Goal: Task Accomplishment & Management: Use online tool/utility

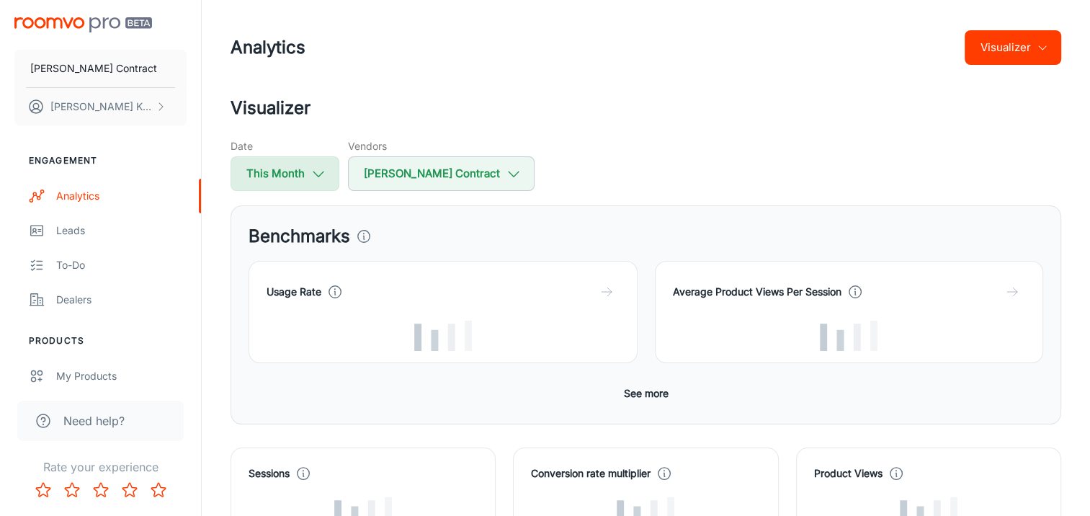
click at [317, 170] on icon "button" at bounding box center [319, 174] width 16 height 16
select select "8"
select select "2025"
select select "8"
select select "2025"
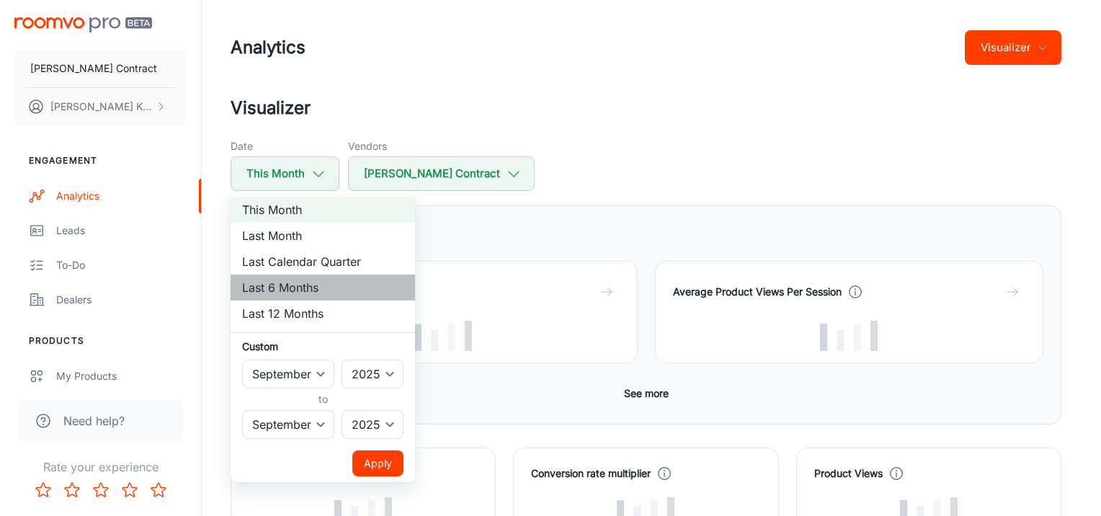
click at [316, 277] on li "Last 6 Months" at bounding box center [323, 288] width 184 height 26
select select "2"
select select "7"
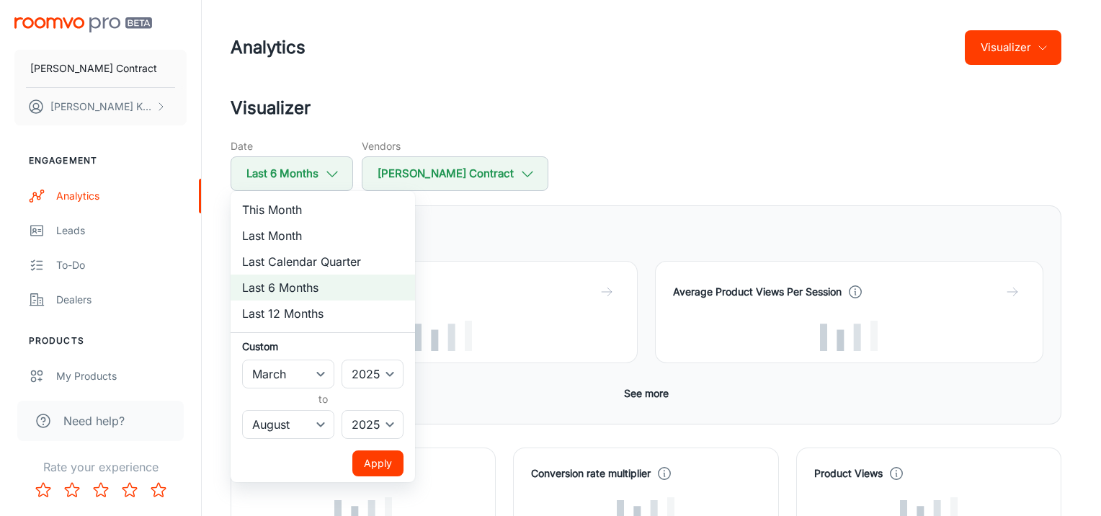
click at [378, 459] on button "Apply" at bounding box center [377, 463] width 51 height 26
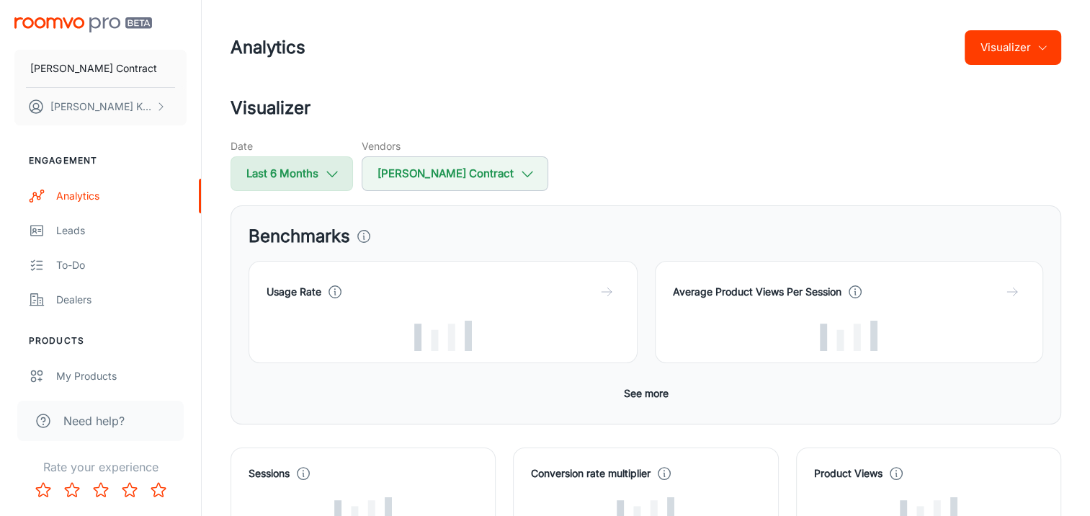
click at [331, 170] on icon "button" at bounding box center [332, 174] width 16 height 16
select select "2"
select select "2025"
select select "7"
select select "2025"
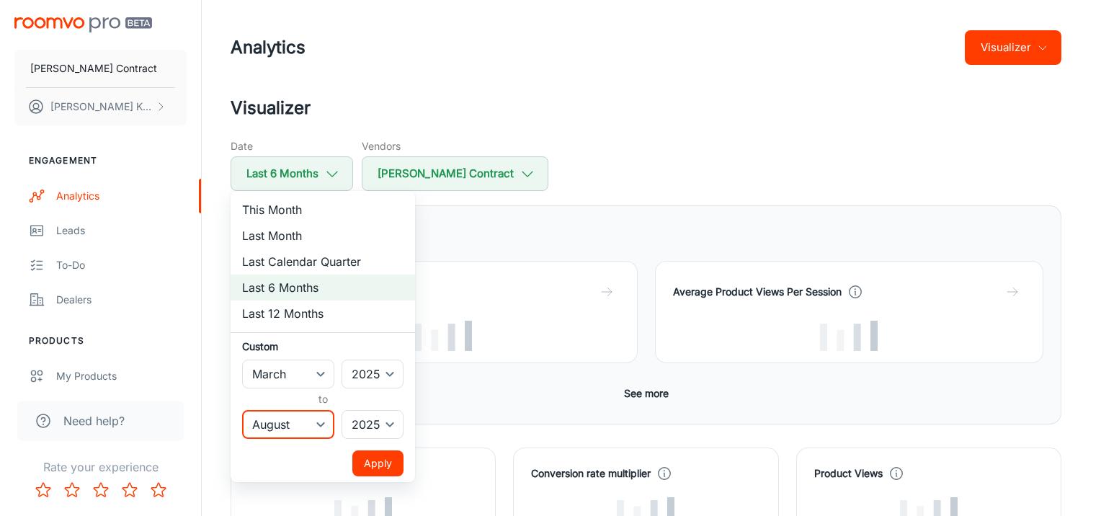
click at [300, 414] on select "January February March April May June July August September October November De…" at bounding box center [288, 424] width 92 height 29
select select "8"
click at [242, 410] on select "January February March April May June July August September October November De…" at bounding box center [288, 424] width 92 height 29
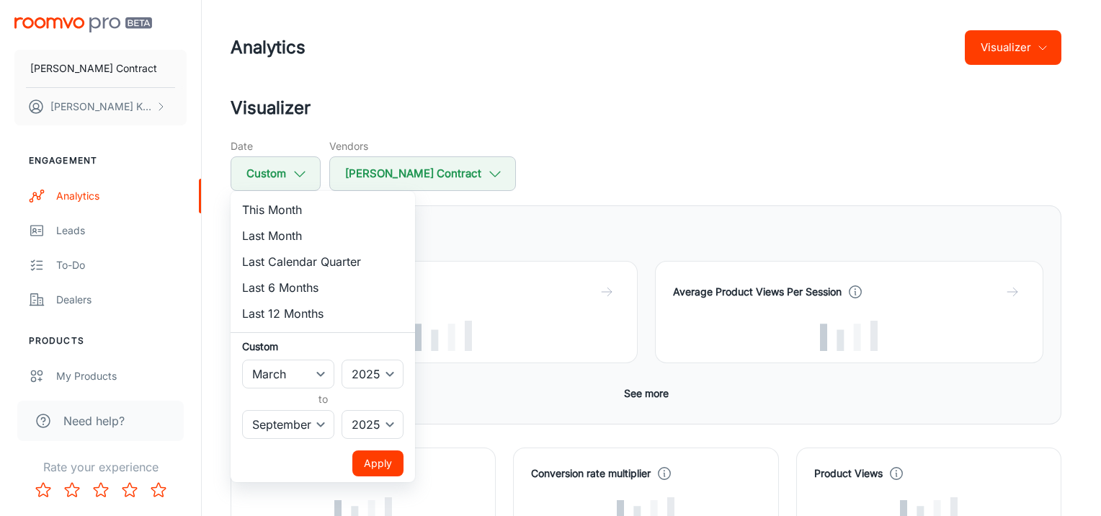
click at [369, 461] on button "Apply" at bounding box center [377, 463] width 51 height 26
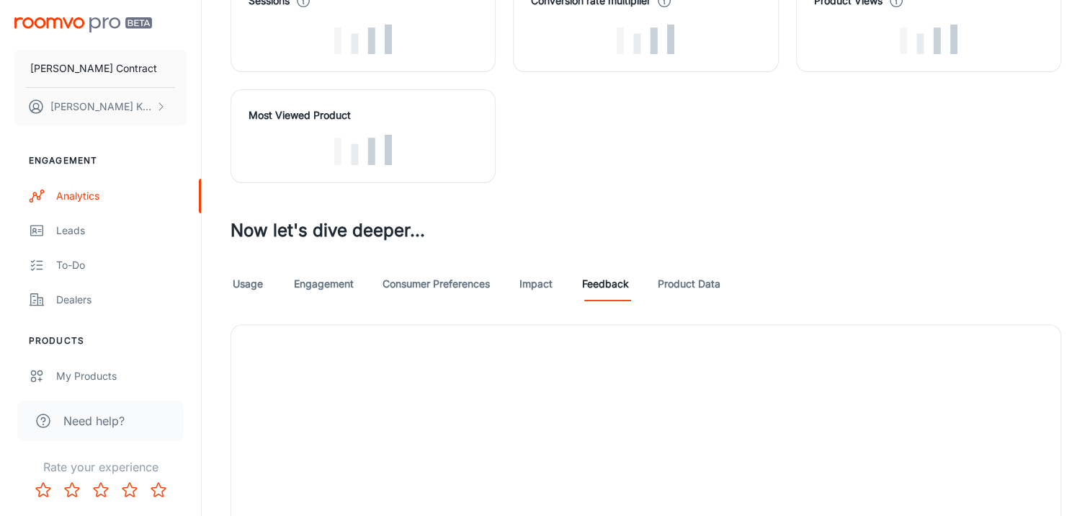
scroll to position [649, 0]
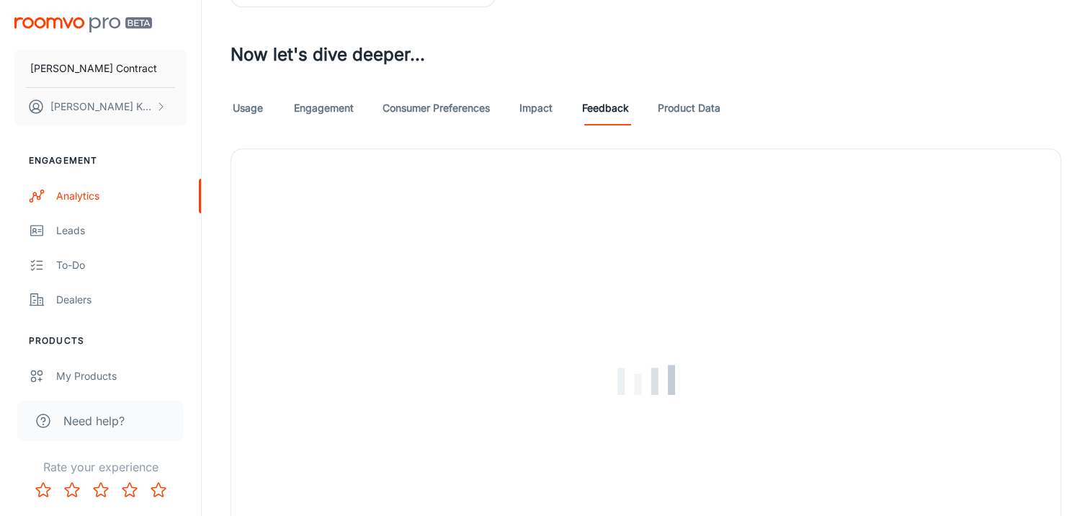
click at [540, 105] on link "Impact" at bounding box center [536, 108] width 35 height 35
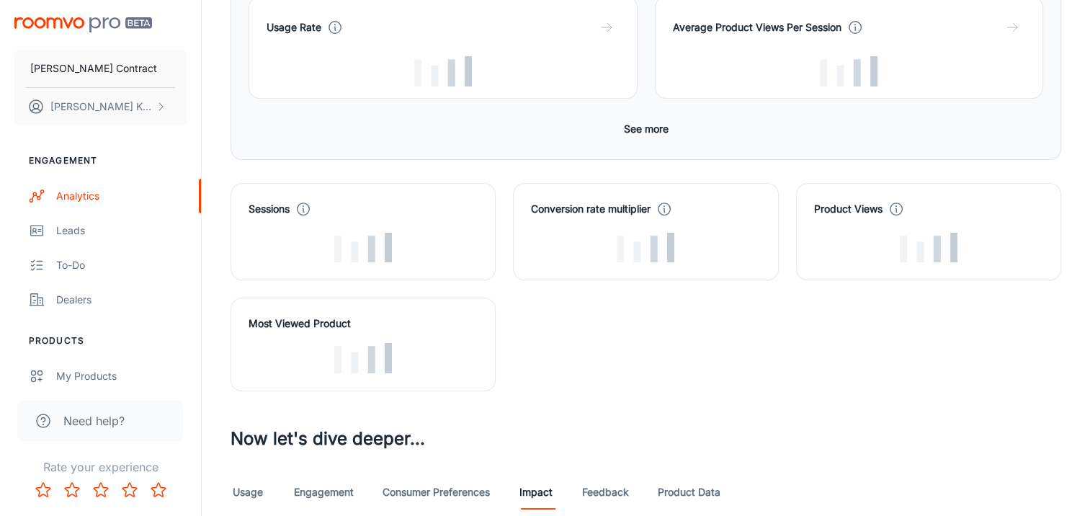
scroll to position [360, 0]
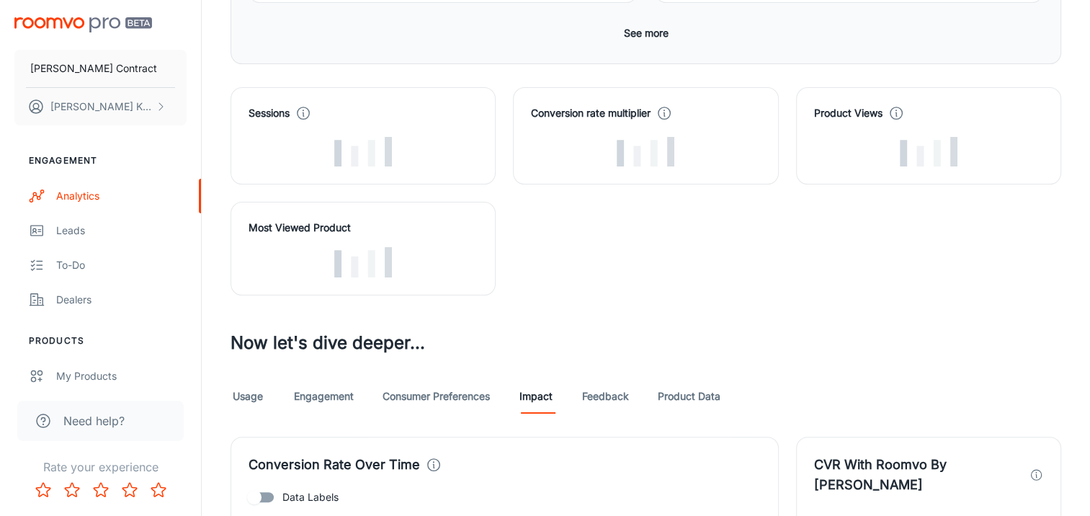
click at [672, 386] on link "Product Data" at bounding box center [689, 396] width 63 height 35
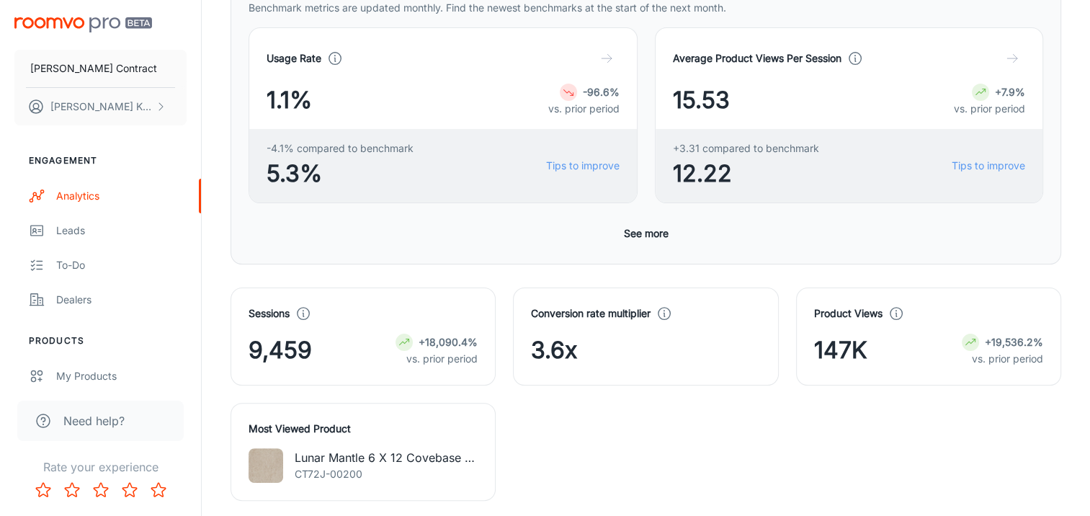
scroll to position [478, 0]
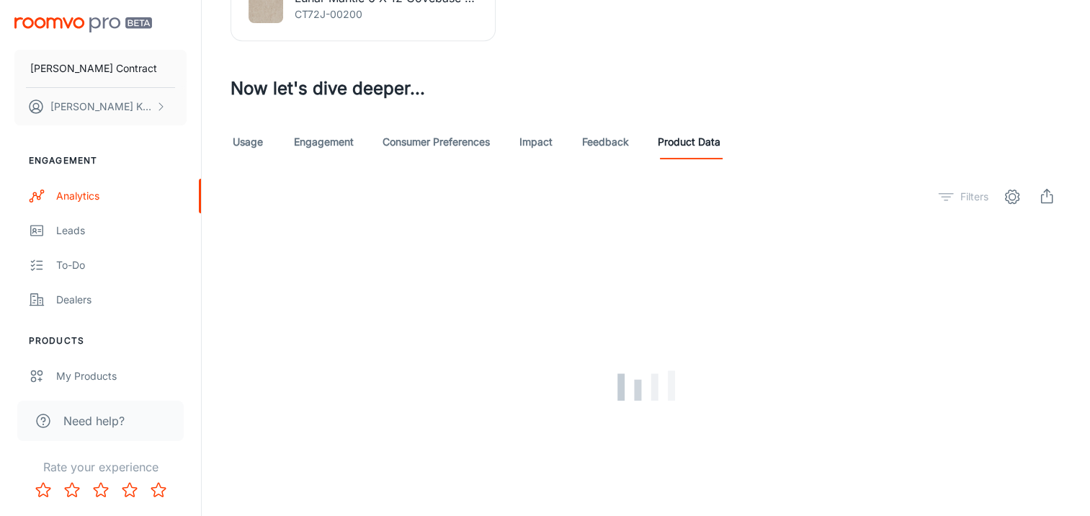
scroll to position [767, 0]
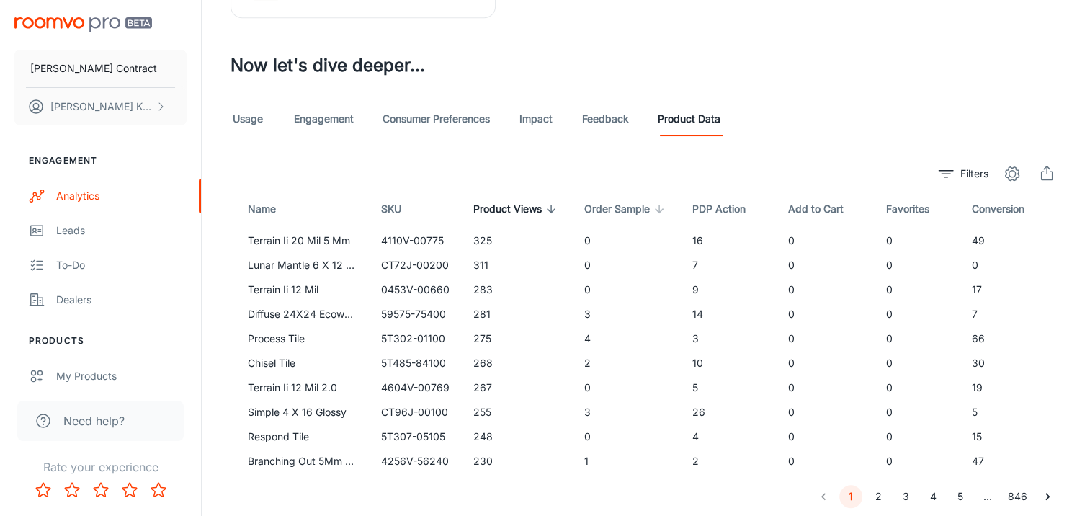
click at [608, 205] on span "Order Sample" at bounding box center [626, 208] width 84 height 17
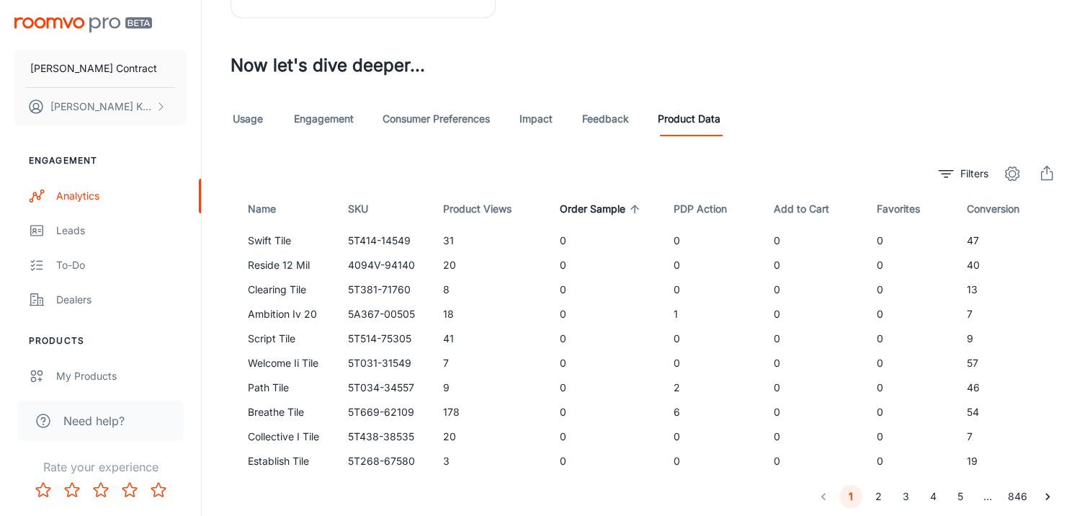
drag, startPoint x: 608, startPoint y: 205, endPoint x: 570, endPoint y: 205, distance: 38.2
click at [570, 205] on span "Order Sample" at bounding box center [602, 208] width 84 height 17
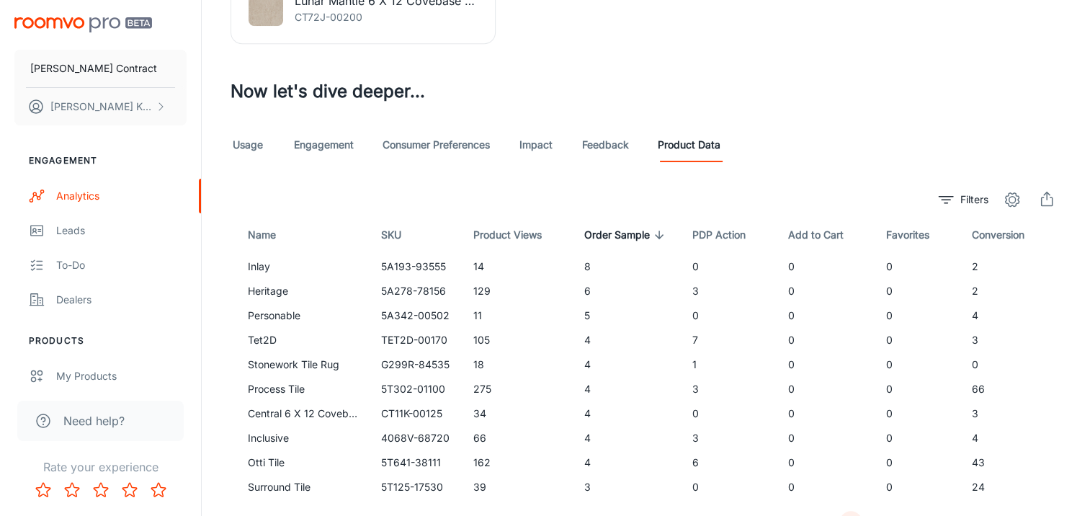
scroll to position [815, 0]
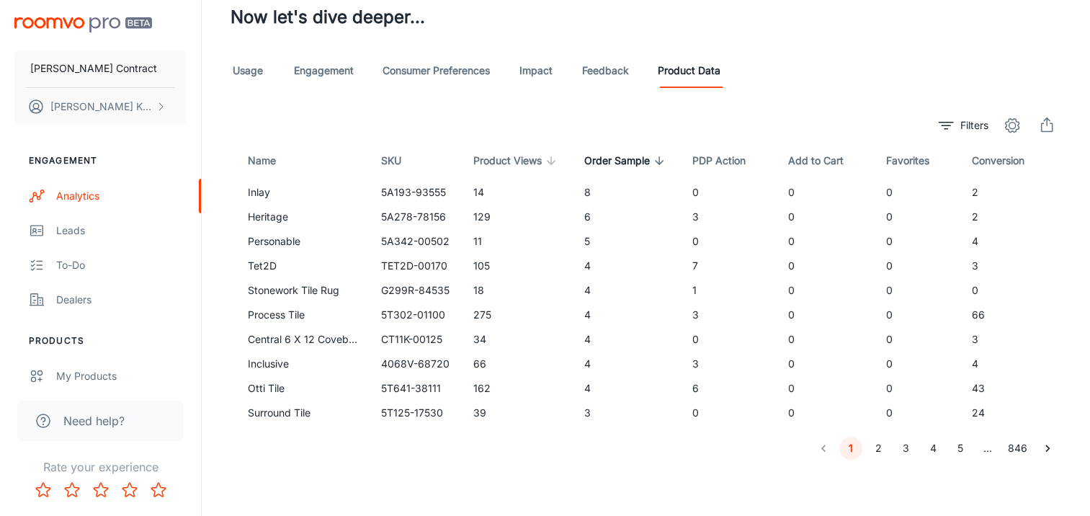
click at [496, 156] on span "Product Views" at bounding box center [516, 160] width 87 height 17
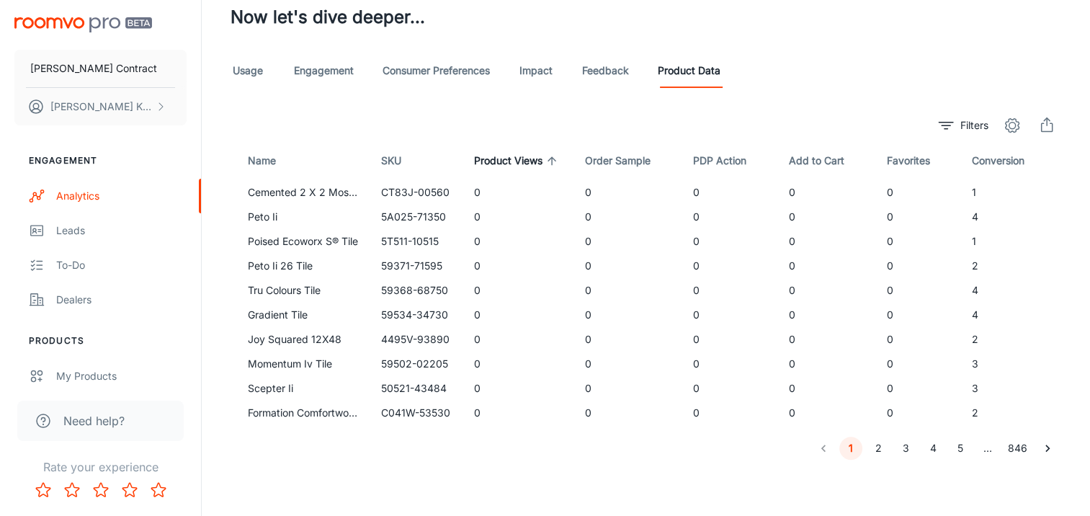
click at [496, 156] on span "Product Views" at bounding box center [517, 160] width 87 height 17
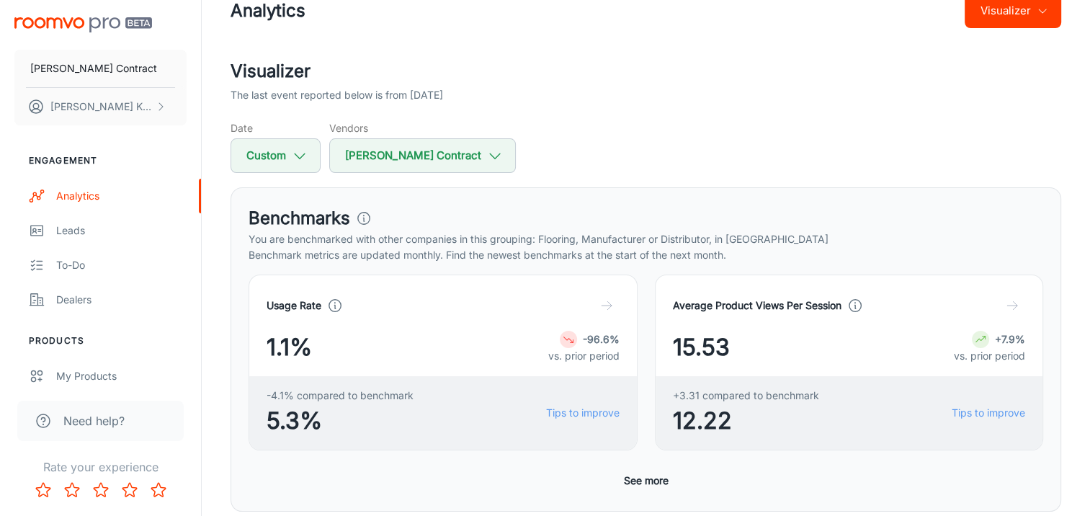
scroll to position [0, 0]
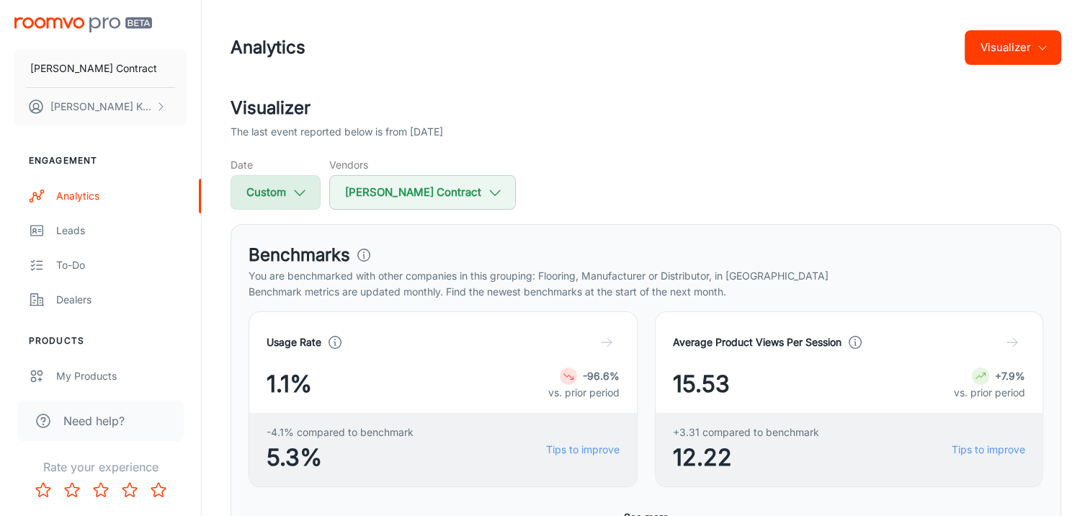
click at [292, 200] on icon "button" at bounding box center [300, 192] width 16 height 16
select select "2"
select select "2025"
select select "8"
select select "2025"
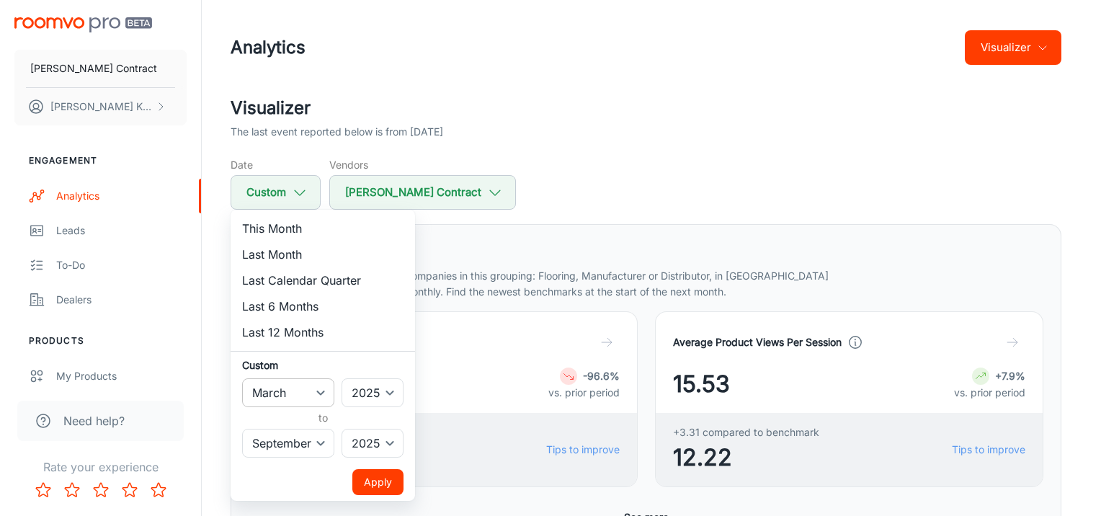
click at [288, 396] on select "January February March April May June July August September October November De…" at bounding box center [288, 392] width 92 height 29
select select "5"
click at [242, 378] on select "January February March April May June July August September October November De…" at bounding box center [288, 392] width 92 height 29
click at [285, 447] on select "January February March April May June July August September October November De…" at bounding box center [288, 443] width 92 height 29
select select "5"
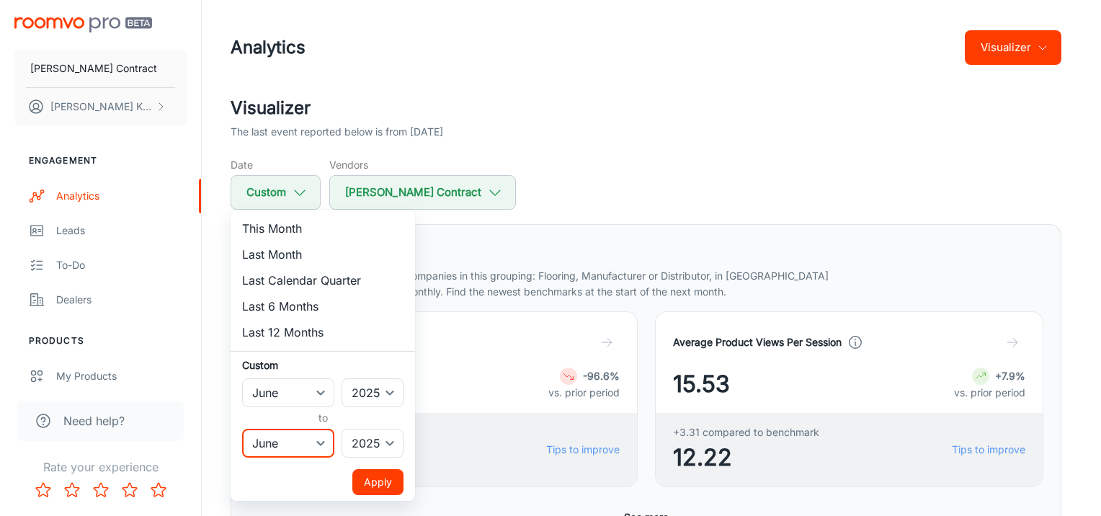
click at [242, 429] on select "January February March April May June July August September October November De…" at bounding box center [288, 443] width 92 height 29
drag, startPoint x: 381, startPoint y: 477, endPoint x: 517, endPoint y: 163, distance: 342.4
click at [517, 163] on div at bounding box center [550, 258] width 1101 height 516
select select "2"
select select "8"
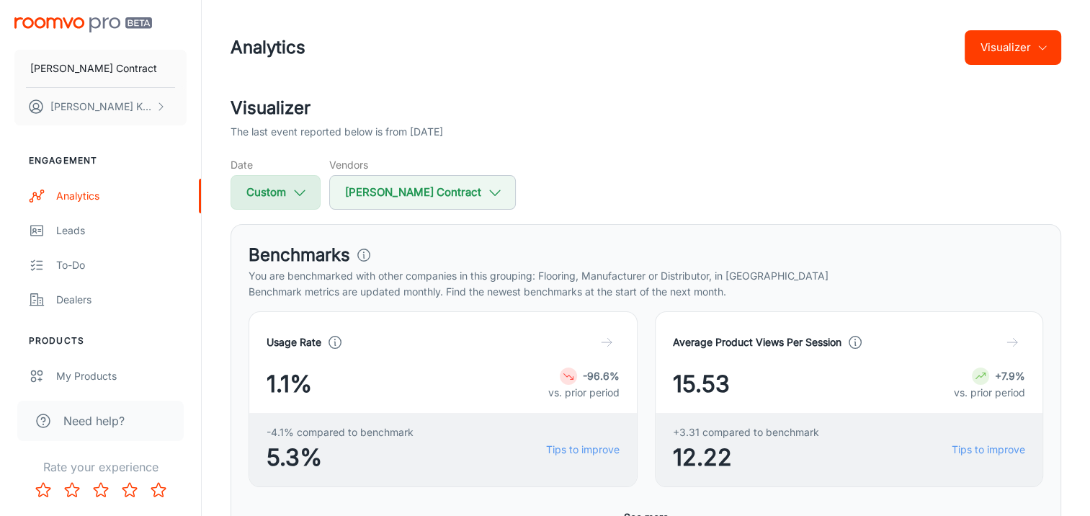
click at [295, 205] on button "Custom" at bounding box center [276, 192] width 90 height 35
select select "2"
select select "2025"
select select "8"
select select "2025"
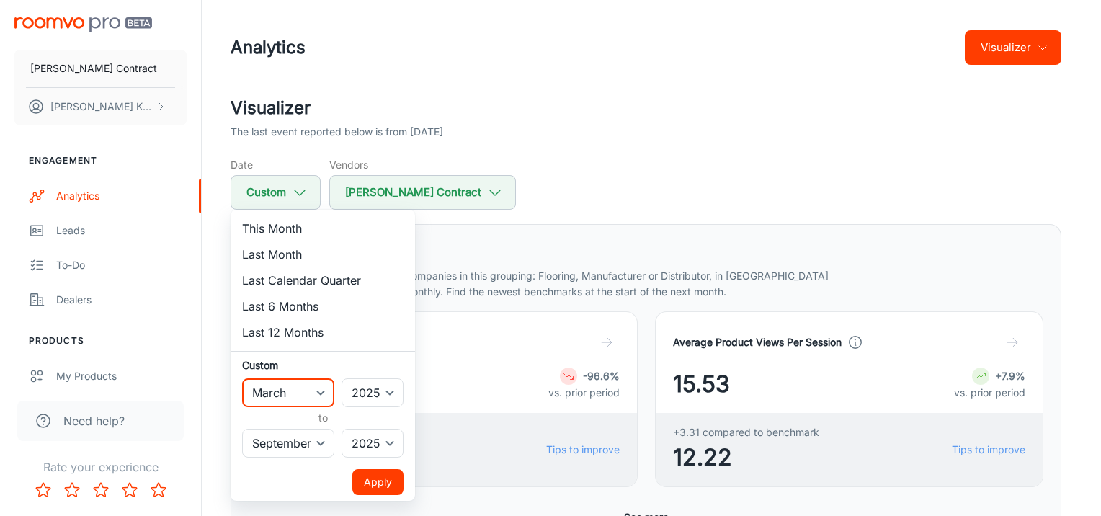
click at [331, 392] on select "January February March April May June July August September October November De…" at bounding box center [288, 392] width 92 height 29
select select "5"
click at [242, 378] on select "January February March April May June July August September October November De…" at bounding box center [288, 392] width 92 height 29
click at [288, 441] on select "January February March April May June July August September October November De…" at bounding box center [288, 443] width 92 height 29
select select "5"
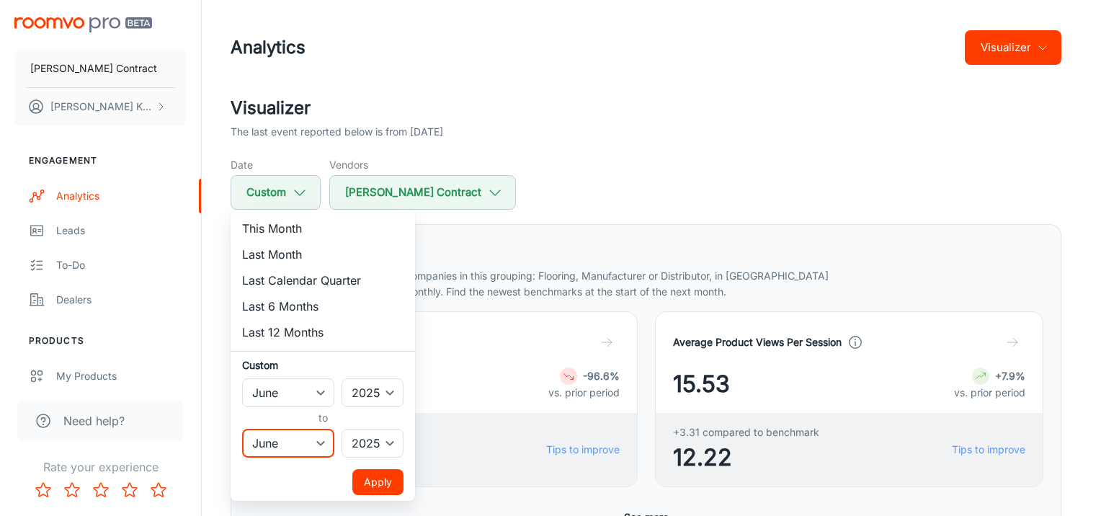
click at [242, 429] on select "January February March April May June July August September October November De…" at bounding box center [288, 443] width 92 height 29
click at [372, 478] on button "Apply" at bounding box center [377, 482] width 51 height 26
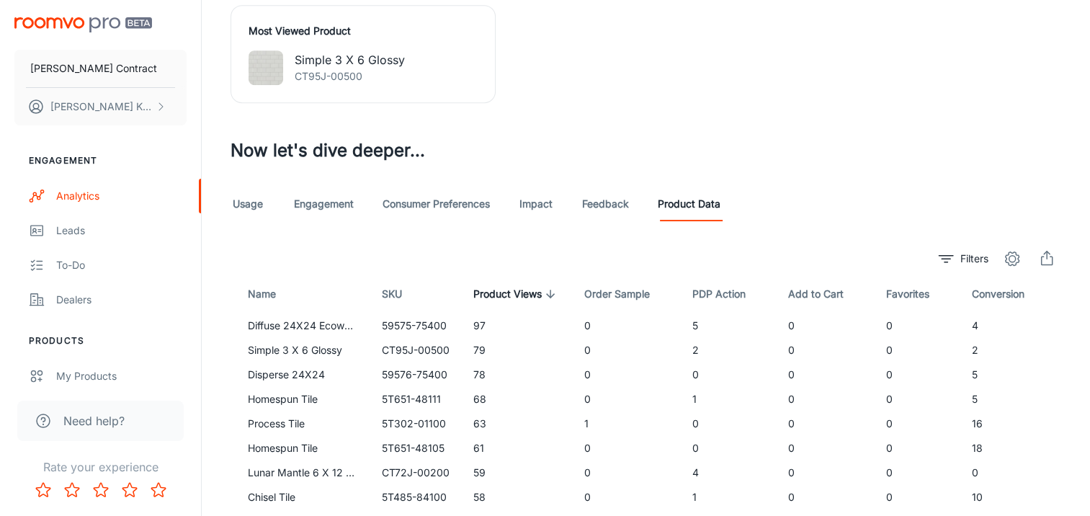
scroll to position [793, 0]
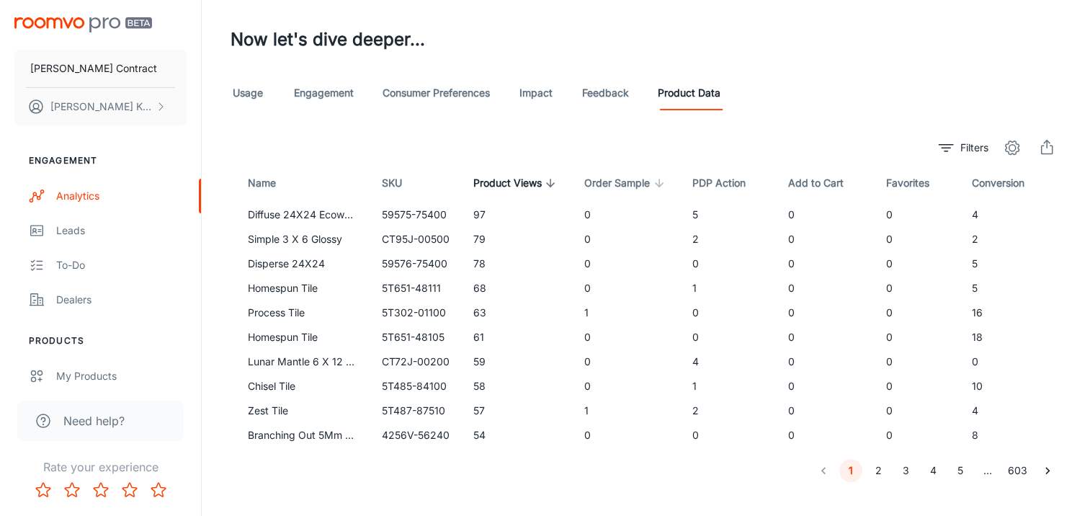
click at [597, 184] on span "Order Sample" at bounding box center [626, 182] width 84 height 17
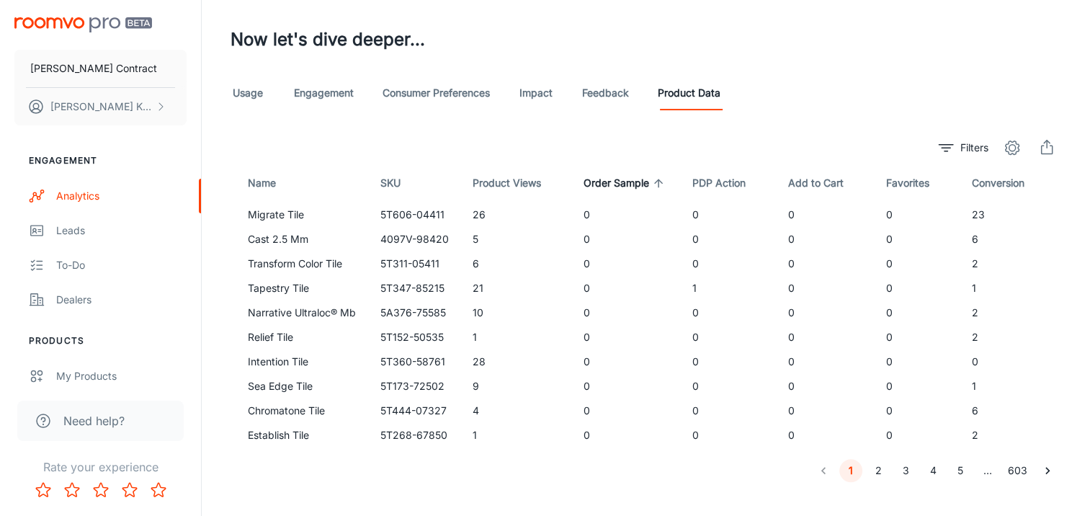
click at [597, 184] on span "Order Sample" at bounding box center [626, 182] width 84 height 17
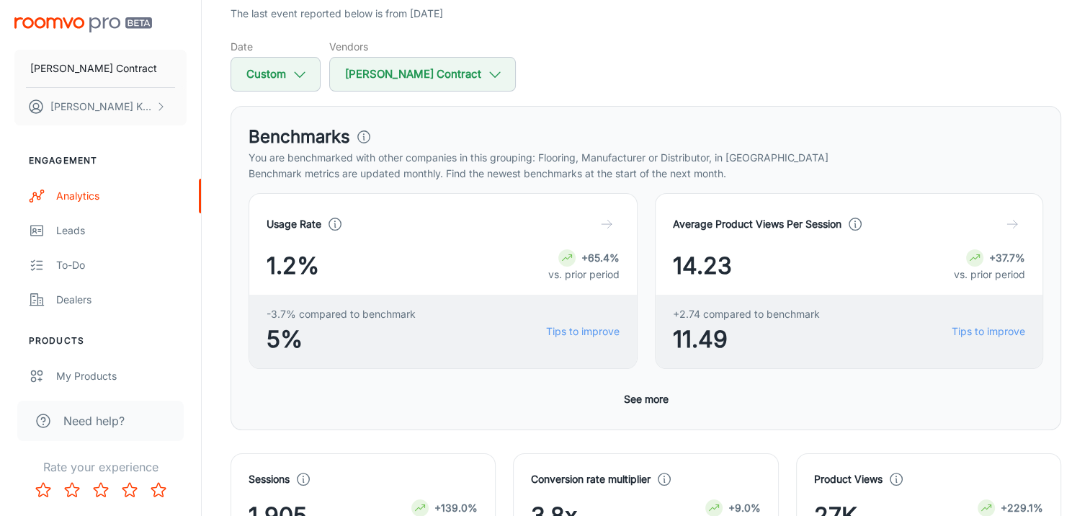
scroll to position [0, 0]
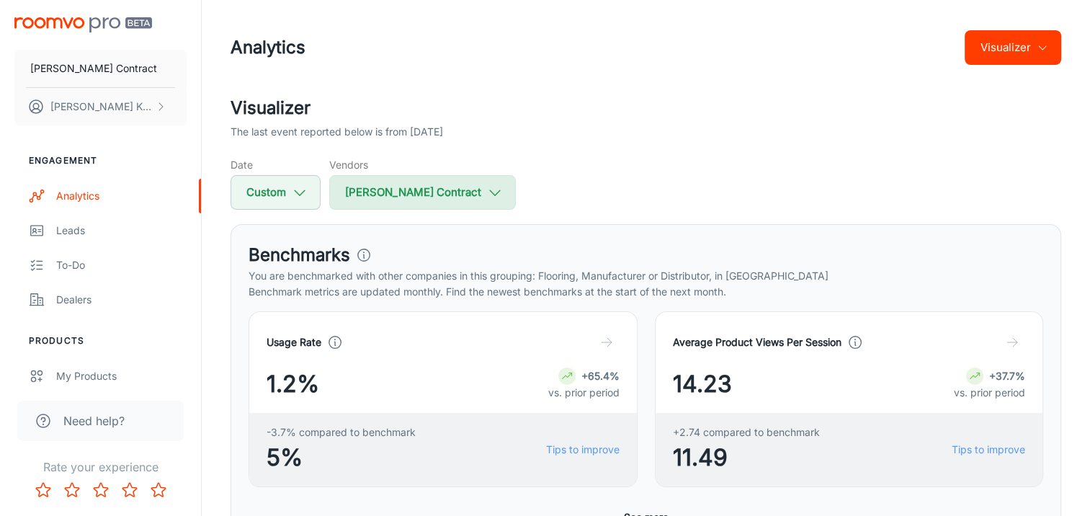
click at [378, 190] on button "[PERSON_NAME] Contract" at bounding box center [422, 192] width 187 height 35
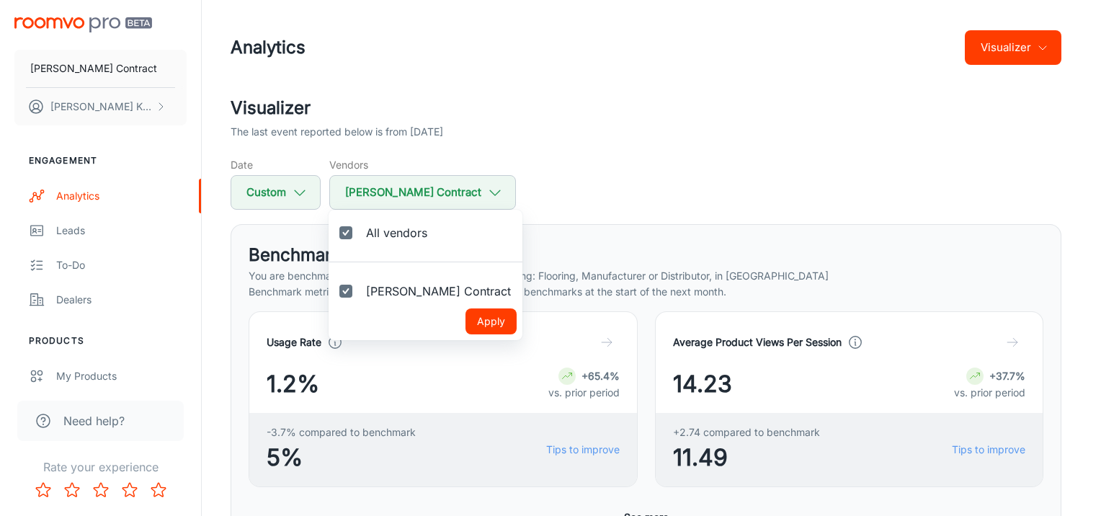
click at [515, 196] on div at bounding box center [550, 258] width 1101 height 516
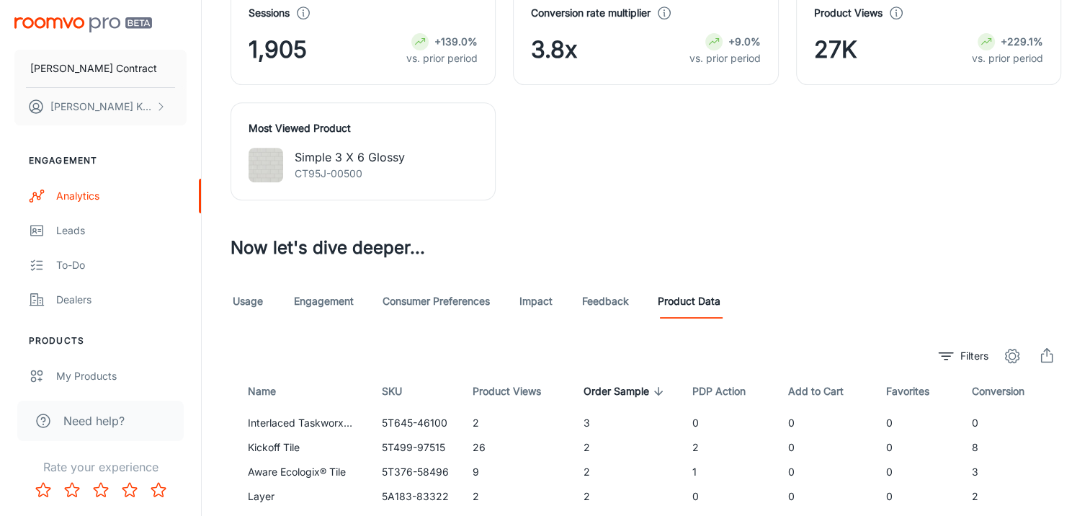
scroll to position [649, 0]
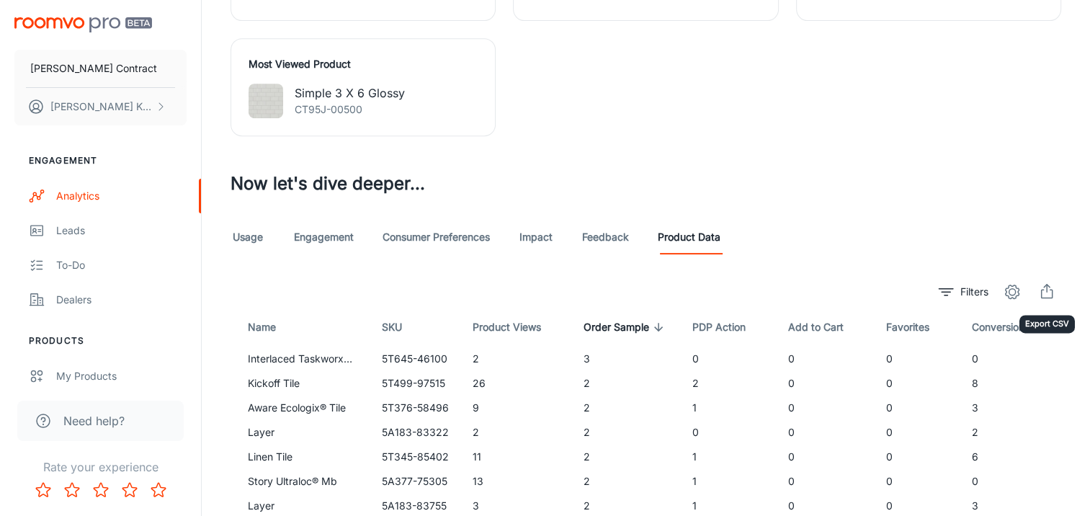
click at [1046, 291] on icon "export" at bounding box center [1046, 291] width 17 height 17
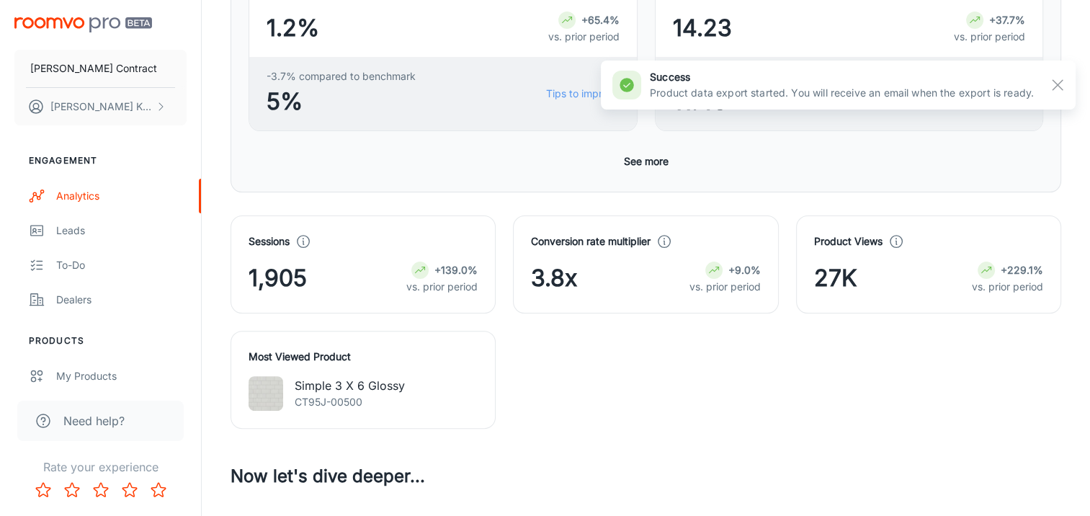
scroll to position [144, 0]
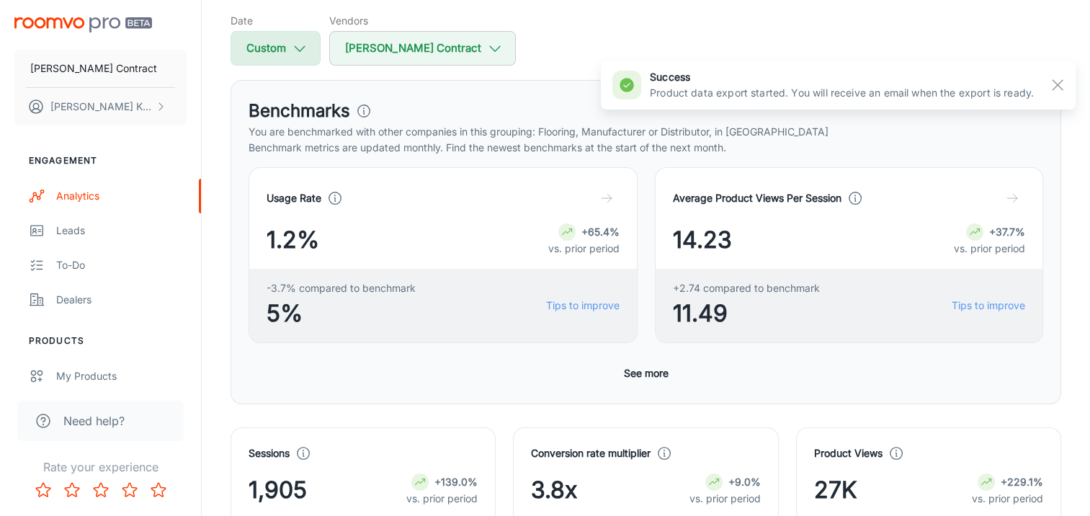
click at [287, 54] on button "Custom" at bounding box center [276, 48] width 90 height 35
select select "5"
select select "2025"
select select "5"
select select "2025"
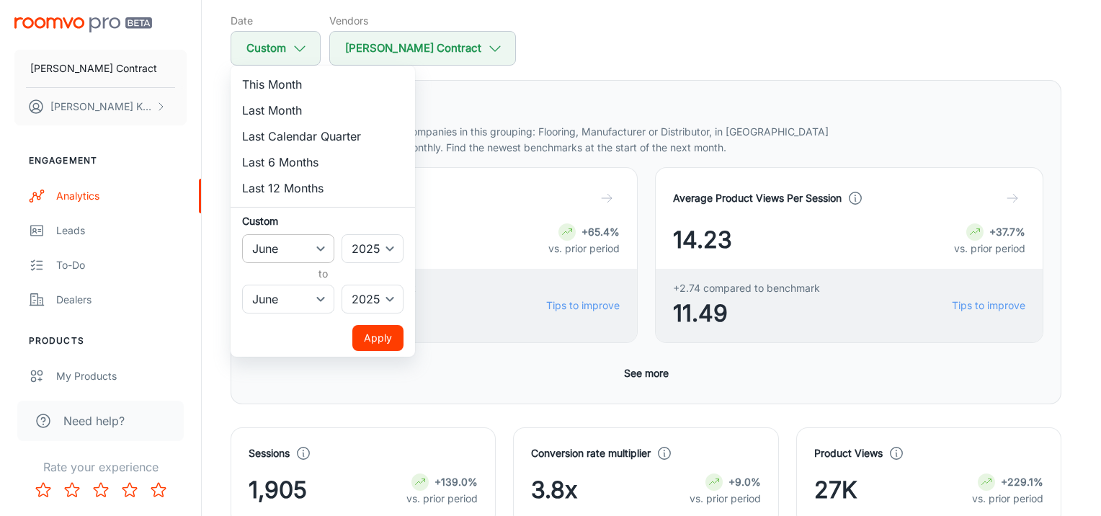
click at [302, 237] on select "January February March April May June July August September October November De…" at bounding box center [288, 248] width 92 height 29
select select "6"
click at [242, 234] on select "January February March April May June July August September October November De…" at bounding box center [288, 248] width 92 height 29
click at [320, 299] on select "January February March April May June July August September October November De…" at bounding box center [288, 299] width 92 height 29
select select "6"
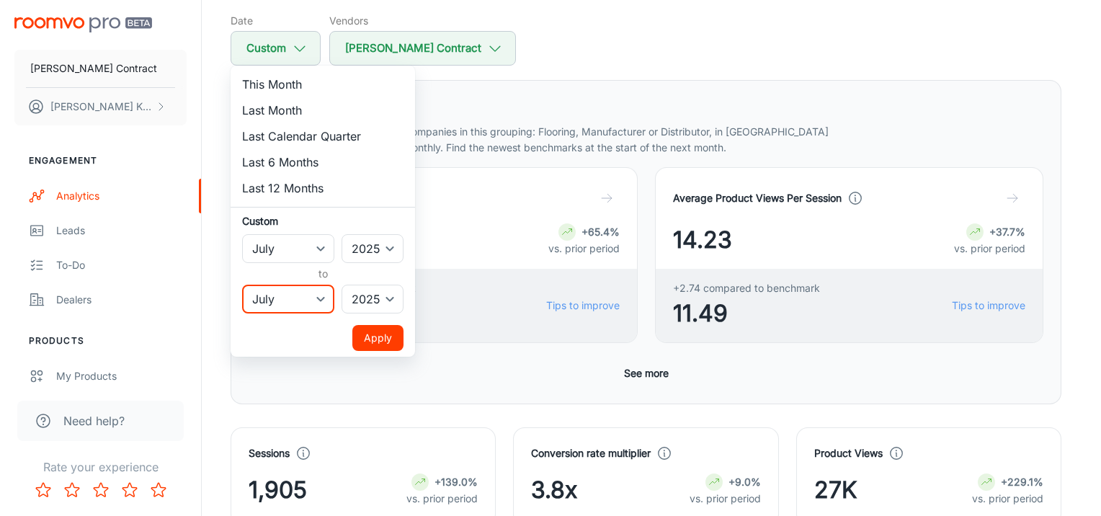
click at [242, 285] on select "January February March April May June July August September October November De…" at bounding box center [288, 299] width 92 height 29
click at [373, 344] on button "Apply" at bounding box center [377, 338] width 51 height 26
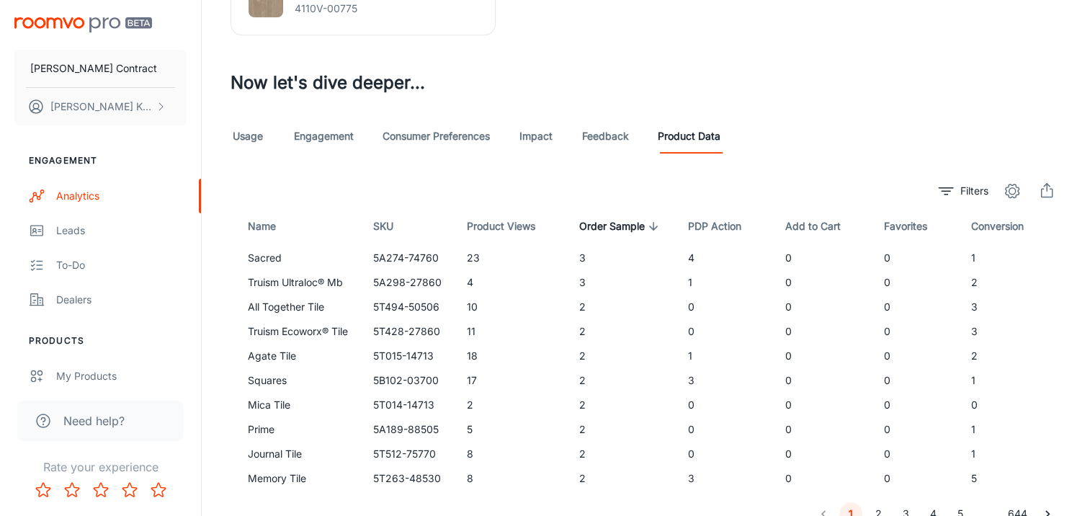
scroll to position [815, 0]
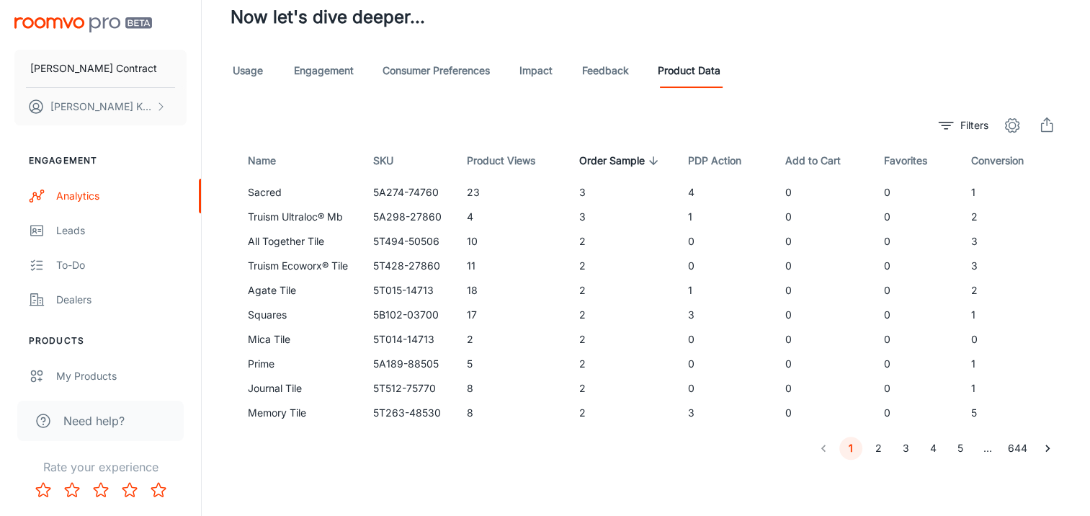
click at [1049, 128] on icon "export" at bounding box center [1046, 125] width 17 height 17
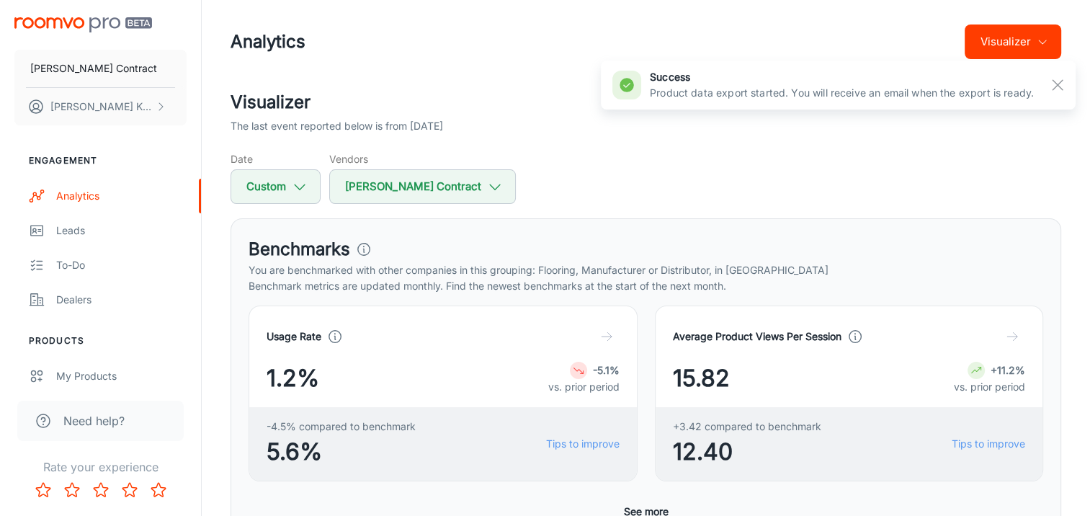
scroll to position [0, 0]
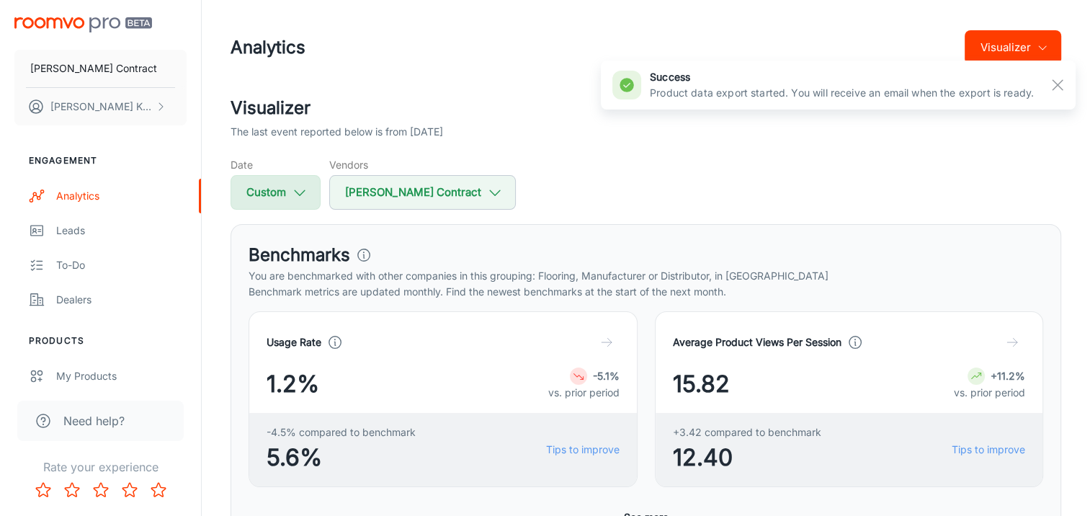
click at [298, 192] on icon "button" at bounding box center [300, 192] width 16 height 16
select select "6"
select select "2025"
select select "6"
select select "2025"
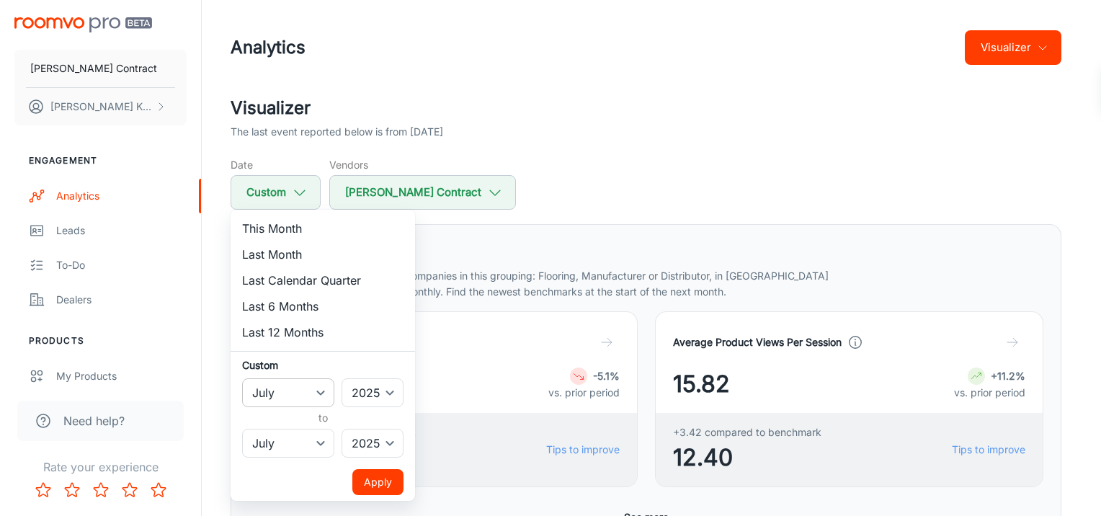
click at [293, 383] on select "January February March April May June July August September October November De…" at bounding box center [288, 392] width 92 height 29
select select "7"
click at [242, 378] on select "January February March April May June July August September October November De…" at bounding box center [288, 392] width 92 height 29
click at [295, 440] on select "January February March April May June July August September October November De…" at bounding box center [288, 443] width 92 height 29
select select "7"
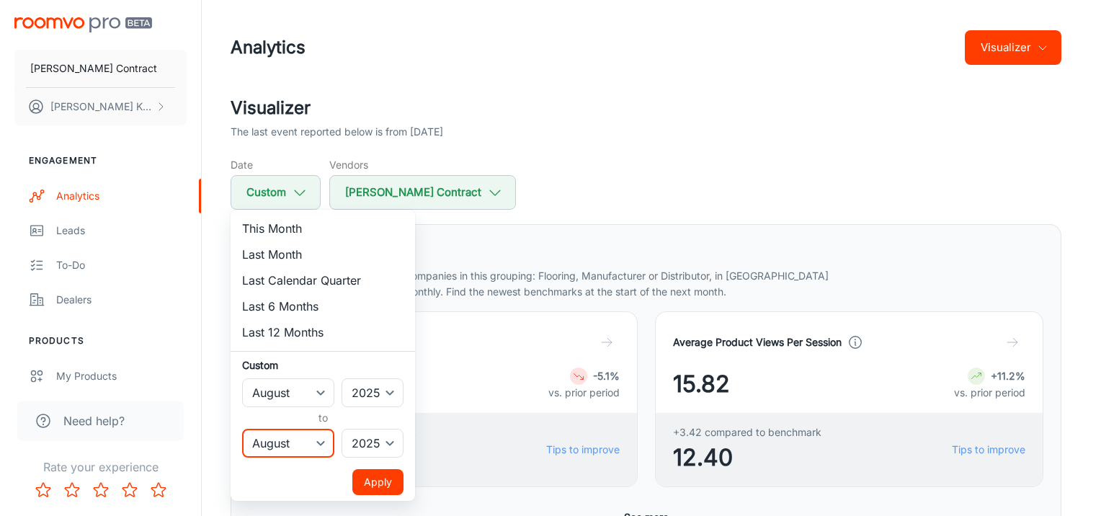
click at [242, 429] on select "January February March April May June July August September October November De…" at bounding box center [288, 443] width 92 height 29
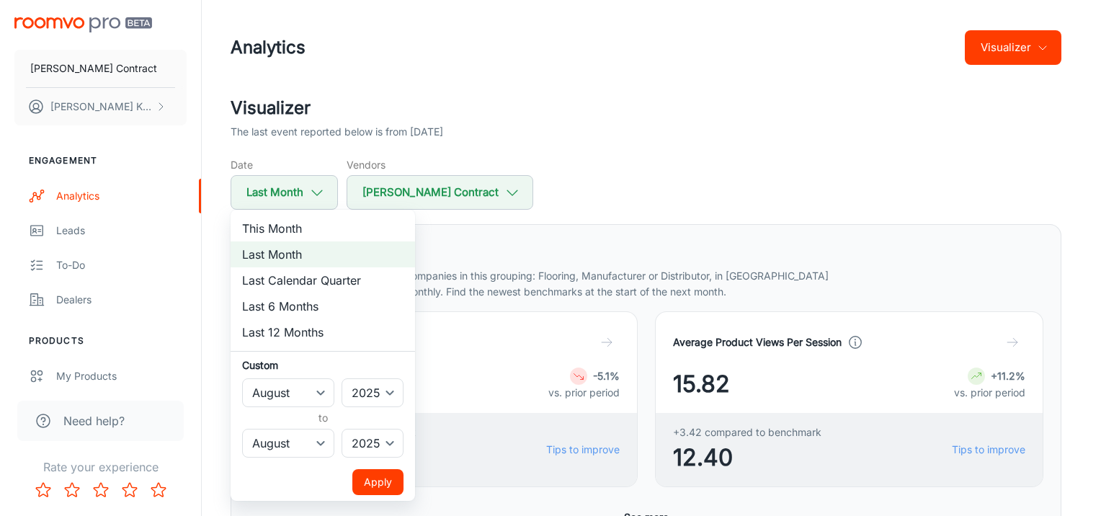
click at [376, 484] on button "Apply" at bounding box center [377, 482] width 51 height 26
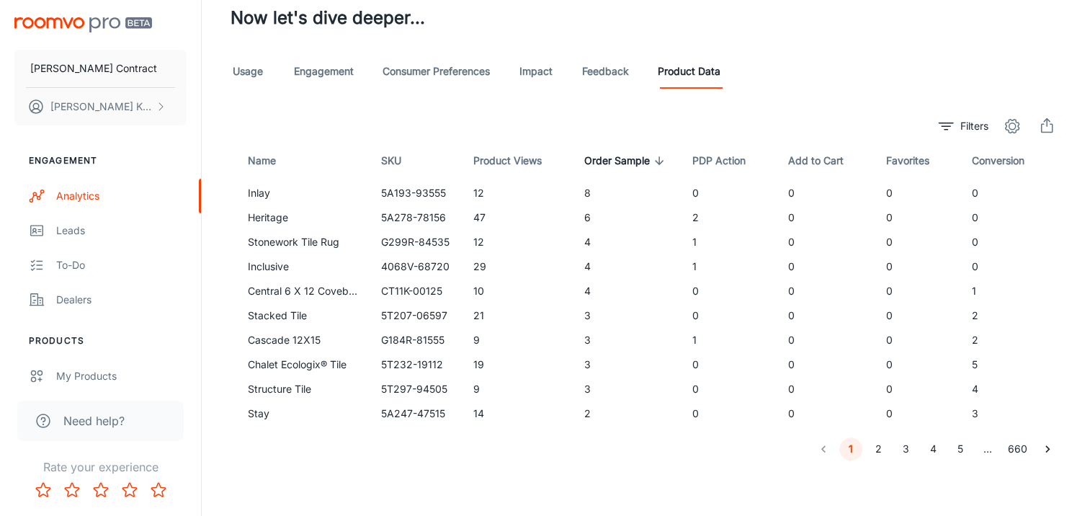
scroll to position [815, 0]
click at [1043, 123] on icon "export" at bounding box center [1046, 125] width 17 height 17
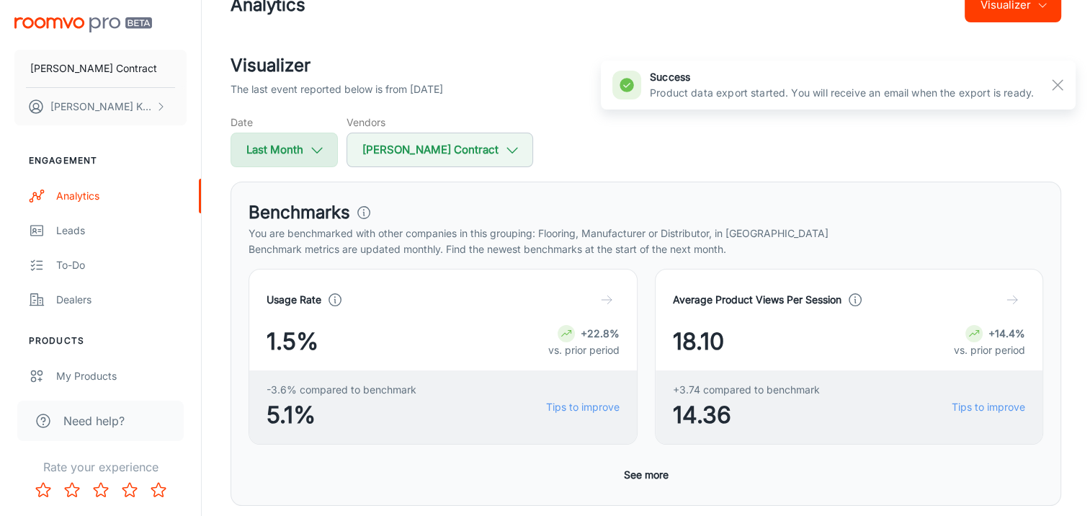
scroll to position [0, 0]
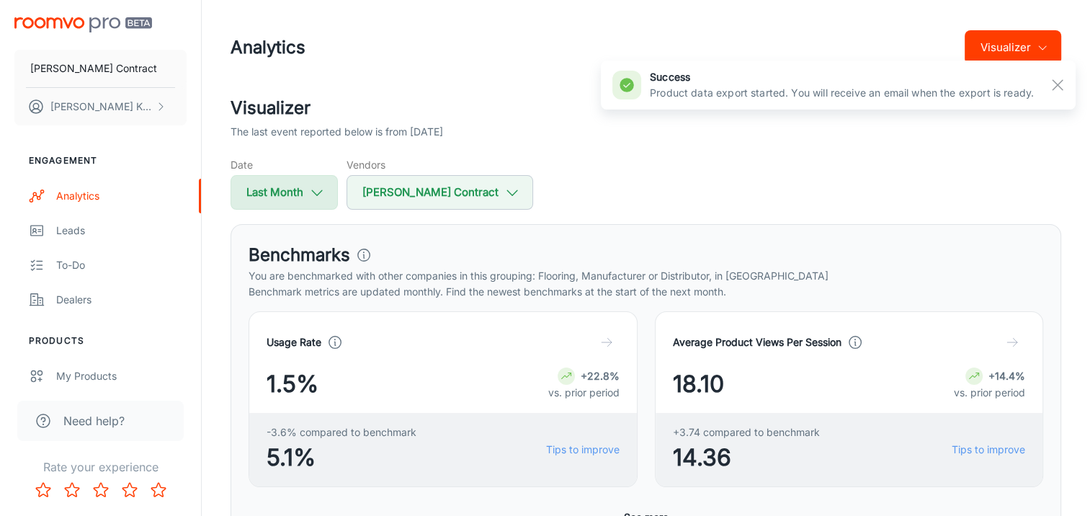
click at [304, 195] on button "Last Month" at bounding box center [284, 192] width 107 height 35
select select "7"
select select "2025"
select select "7"
select select "2025"
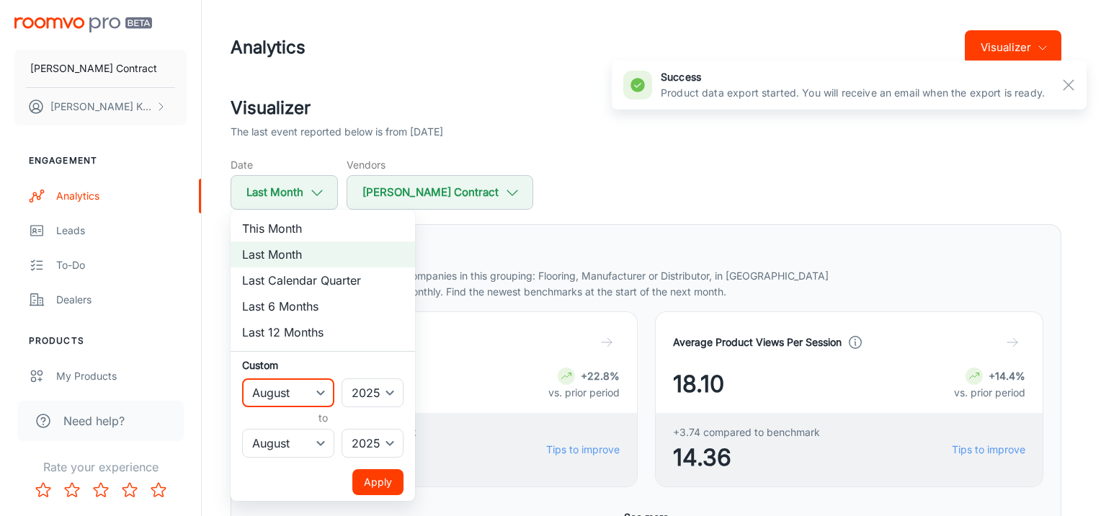
drag, startPoint x: 295, startPoint y: 392, endPoint x: 295, endPoint y: 383, distance: 8.7
click at [295, 392] on select "January February March April May June July August September October November De…" at bounding box center [288, 392] width 92 height 29
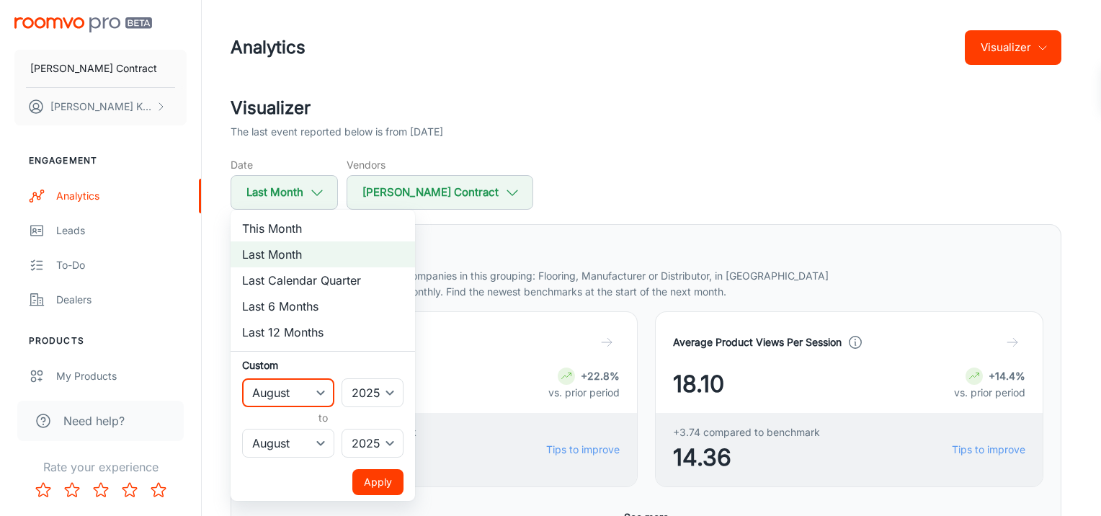
select select "8"
click at [242, 378] on select "January February March April May June July August September October November De…" at bounding box center [288, 392] width 92 height 29
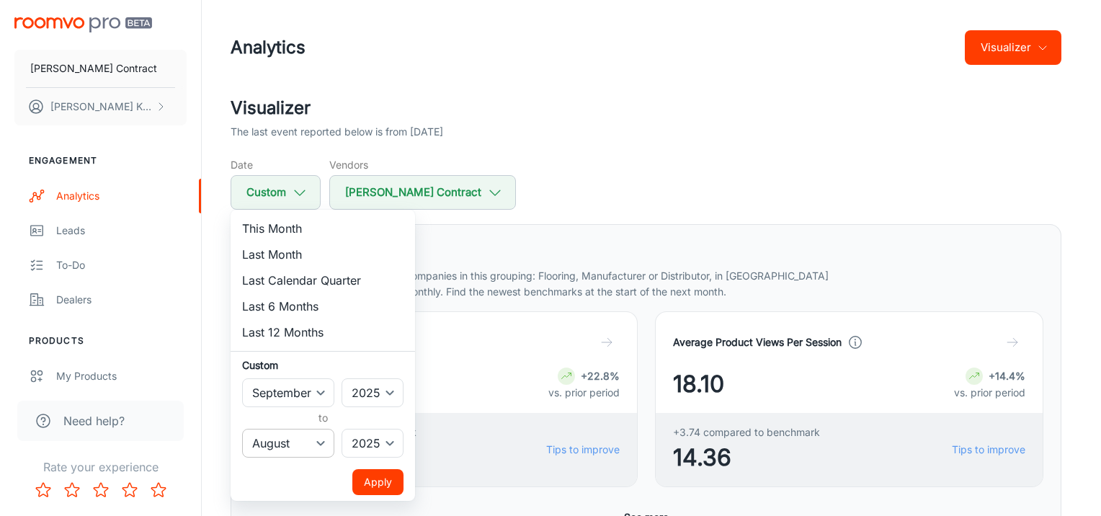
click at [288, 442] on select "January February March April May June July August September October November De…" at bounding box center [288, 443] width 92 height 29
select select "8"
click at [242, 429] on select "January February March April May June July August September October November De…" at bounding box center [288, 443] width 92 height 29
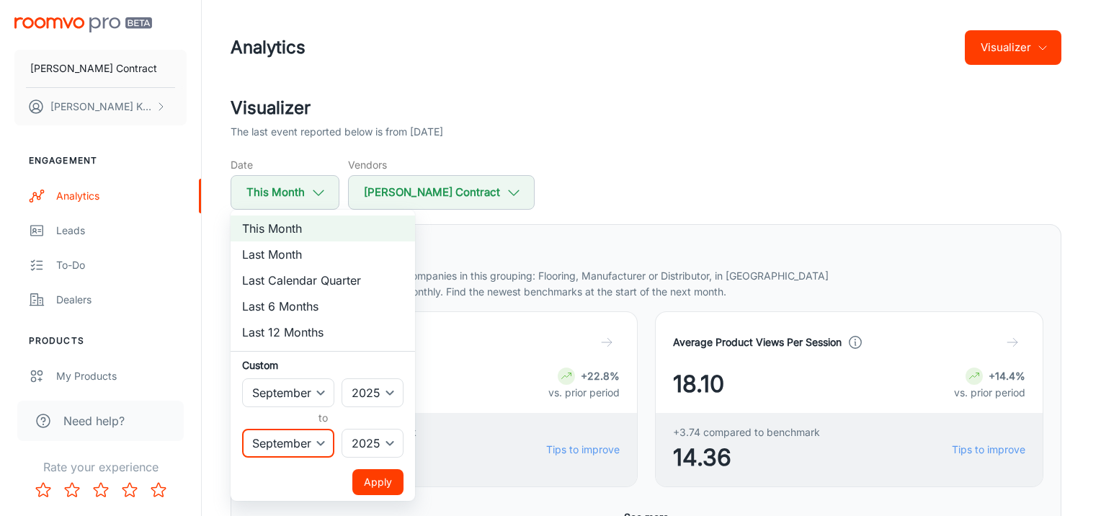
click at [361, 470] on button "Apply" at bounding box center [377, 482] width 51 height 26
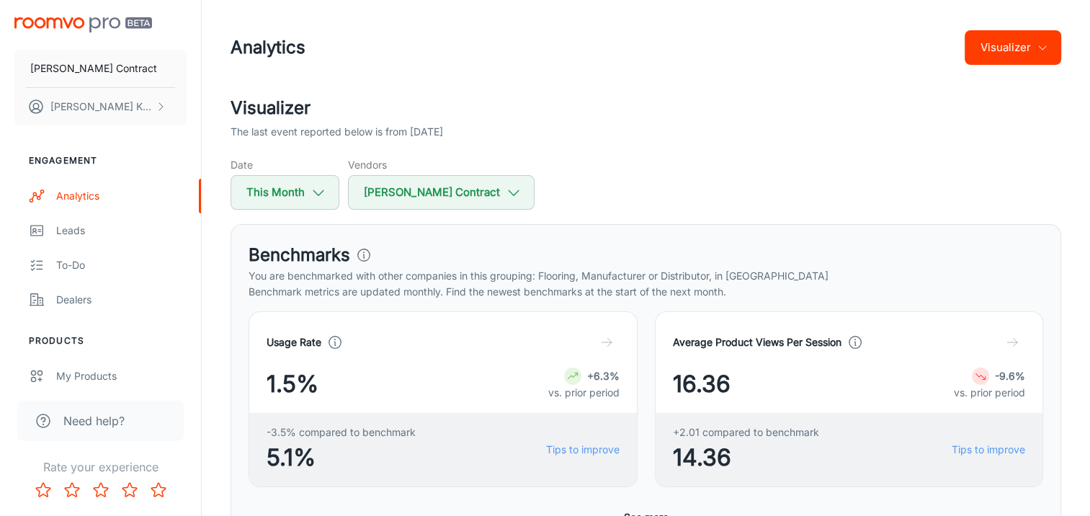
click at [473, 90] on header "Analytics Visualizer" at bounding box center [645, 47] width 865 height 95
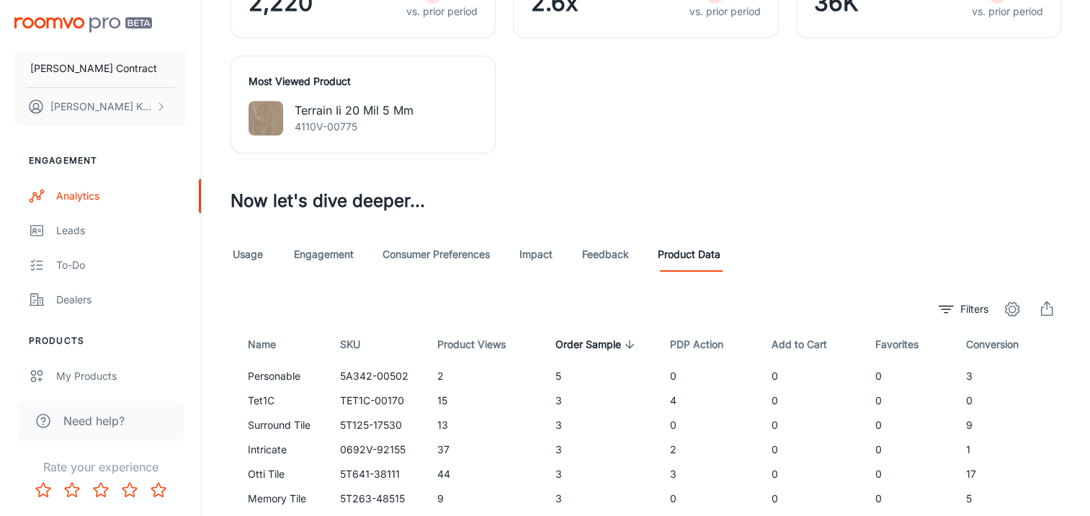
scroll to position [632, 0]
click at [1054, 311] on icon "export" at bounding box center [1046, 308] width 17 height 17
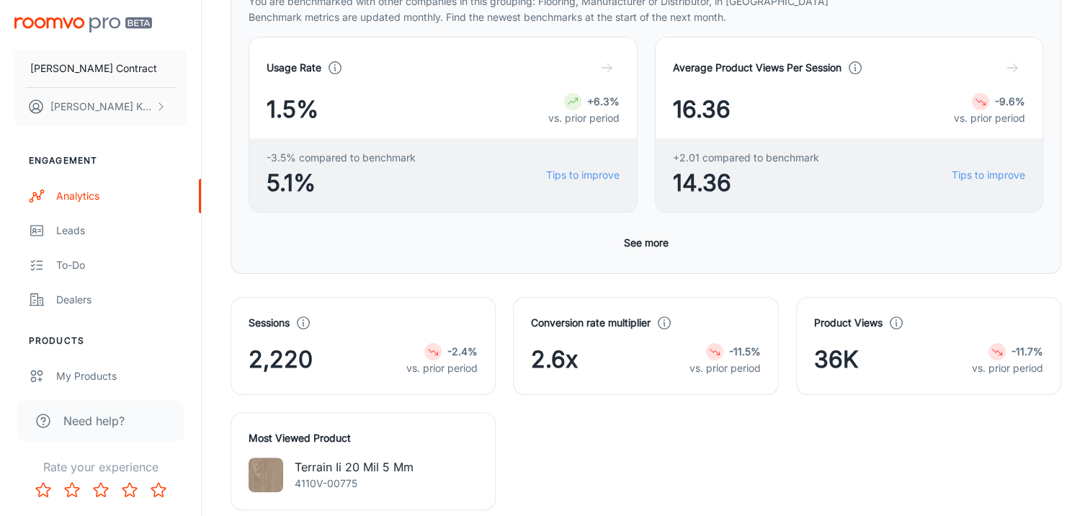
scroll to position [0, 0]
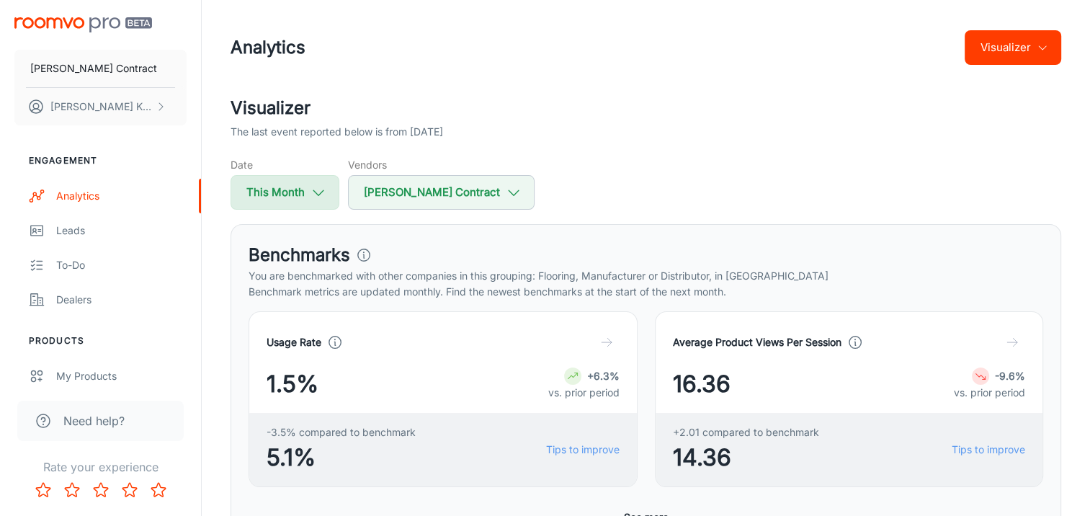
click at [259, 193] on button "This Month" at bounding box center [285, 192] width 109 height 35
select select "8"
select select "2025"
select select "8"
select select "2025"
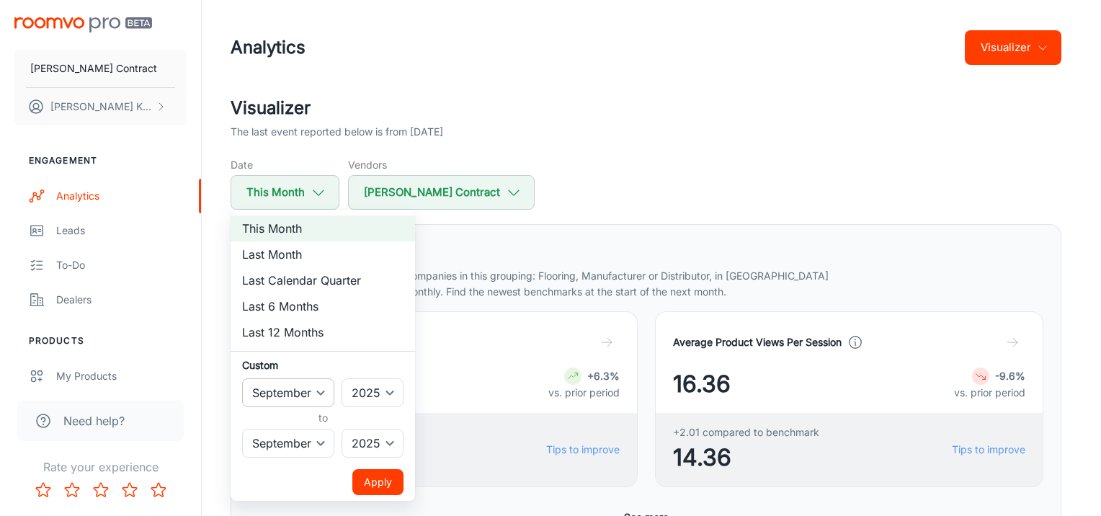
click at [295, 388] on select "January February March April May June July August September October November De…" at bounding box center [288, 392] width 92 height 29
select select "7"
click at [242, 378] on select "January February March April May June July August September October November De…" at bounding box center [288, 392] width 92 height 29
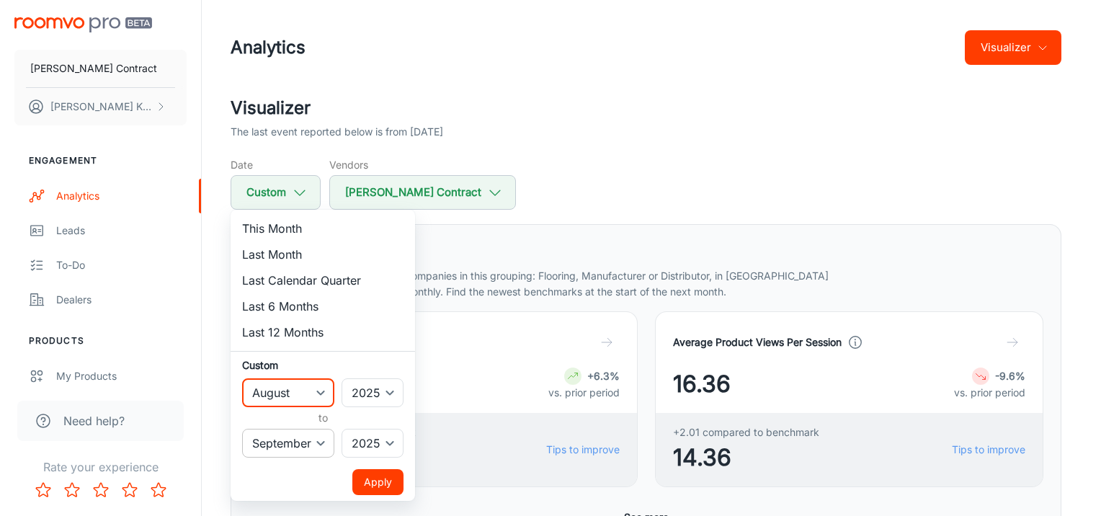
click at [303, 444] on select "January February March April May June July August September October November De…" at bounding box center [288, 443] width 92 height 29
select select "7"
click at [242, 429] on select "January February March April May June July August September October November De…" at bounding box center [288, 443] width 92 height 29
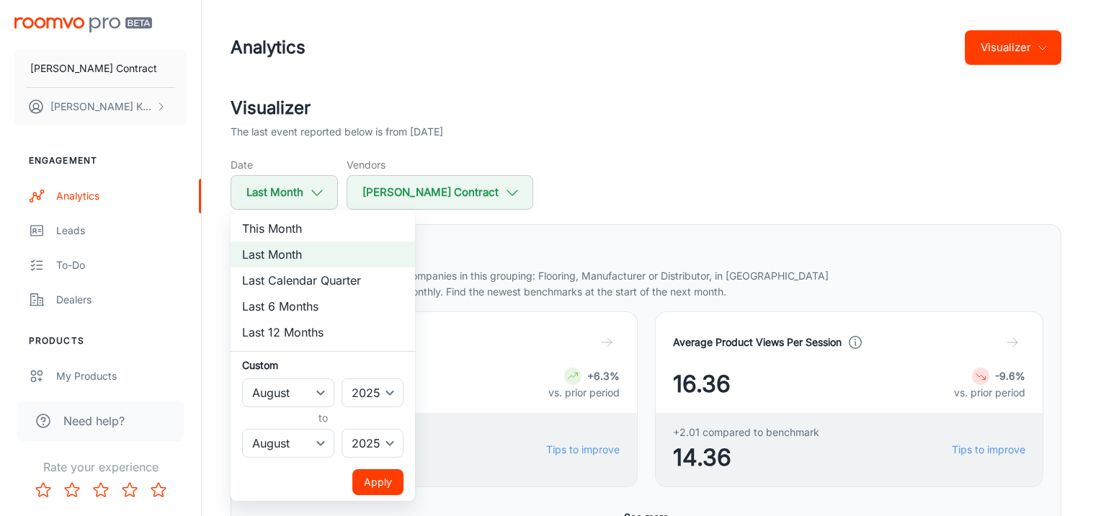
click at [383, 480] on button "Apply" at bounding box center [377, 482] width 51 height 26
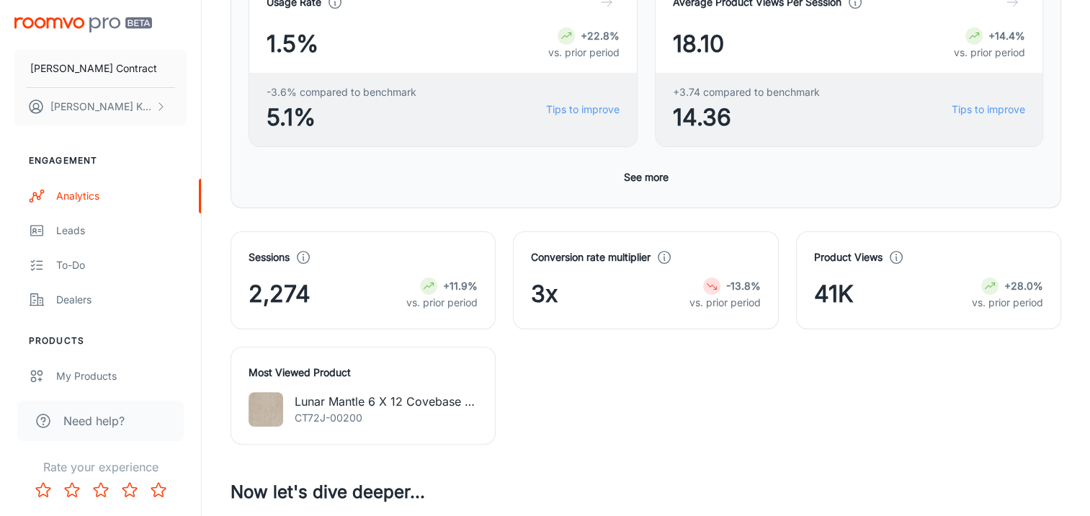
scroll to position [628, 0]
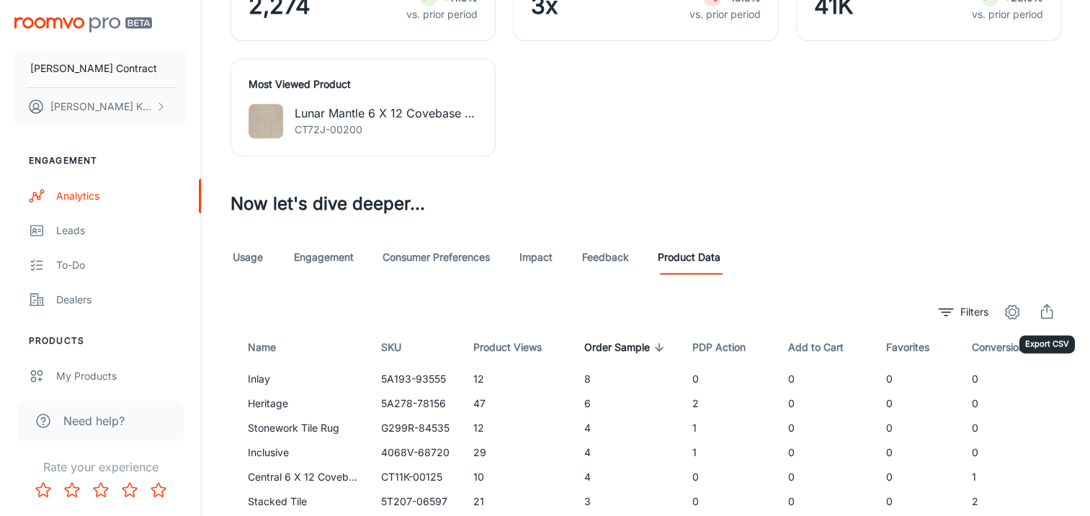
click at [1048, 311] on icon "export" at bounding box center [1046, 311] width 17 height 17
